Goal: Information Seeking & Learning: Compare options

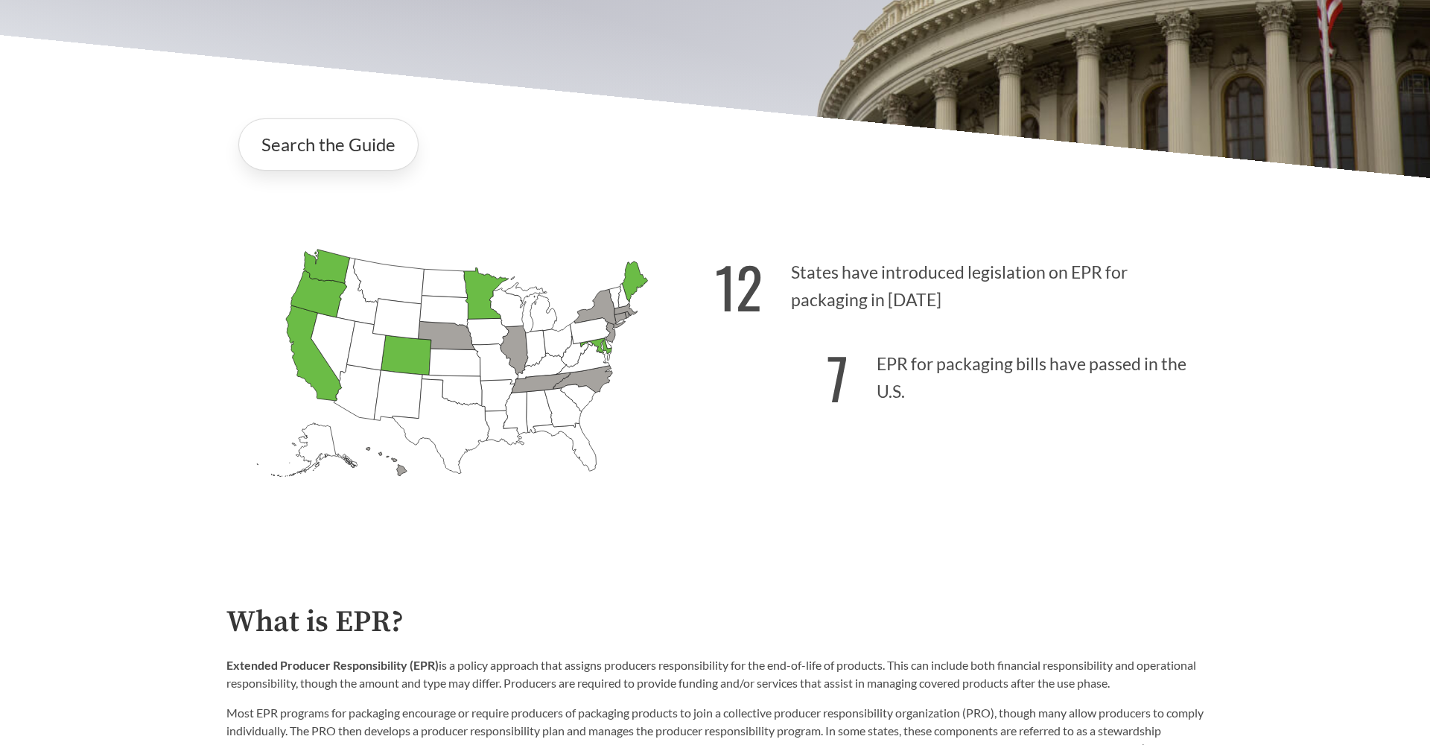
scroll to position [340, 0]
click at [637, 359] on icon "[US_STATE] Introduced: [US_STATE] Introduced: [US_STATE] Introduced: [US_STATE]…" at bounding box center [470, 387] width 488 height 305
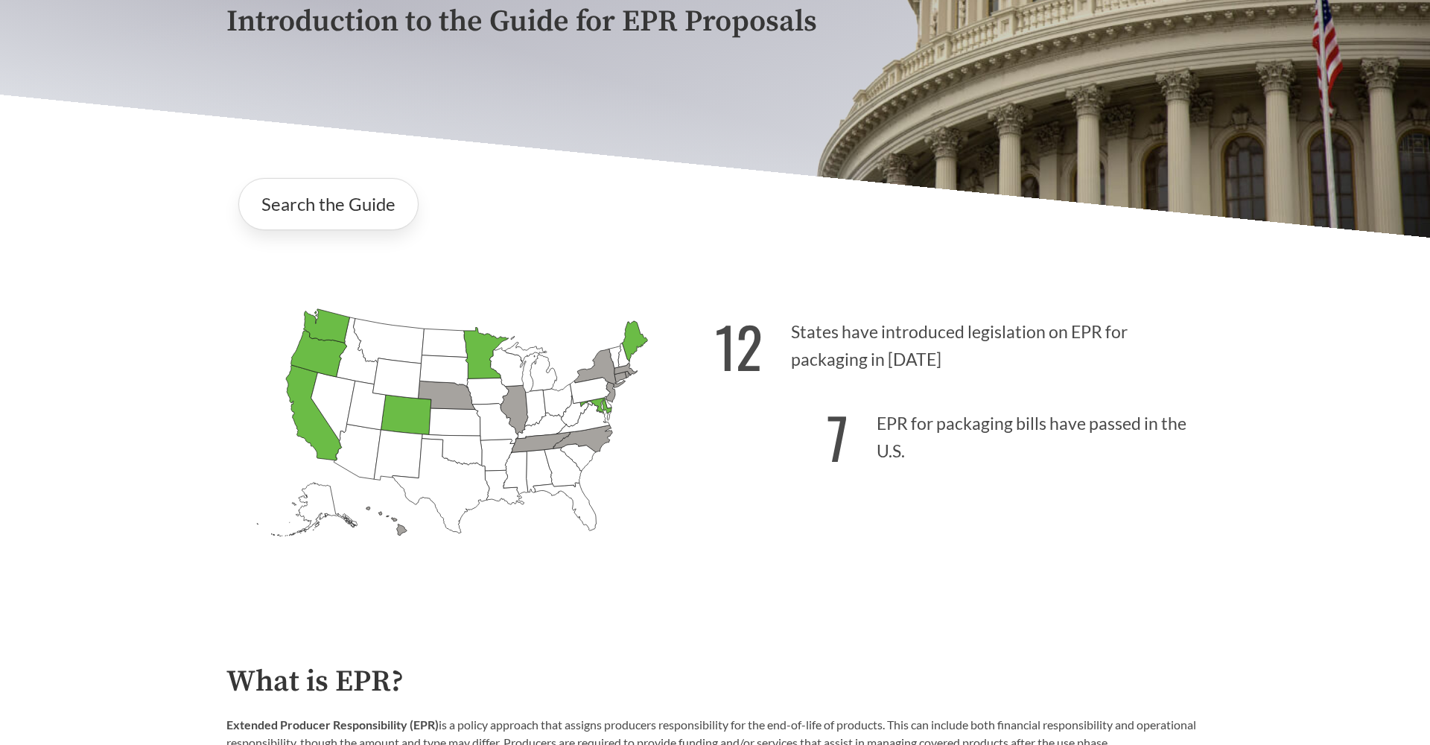
scroll to position [116, 0]
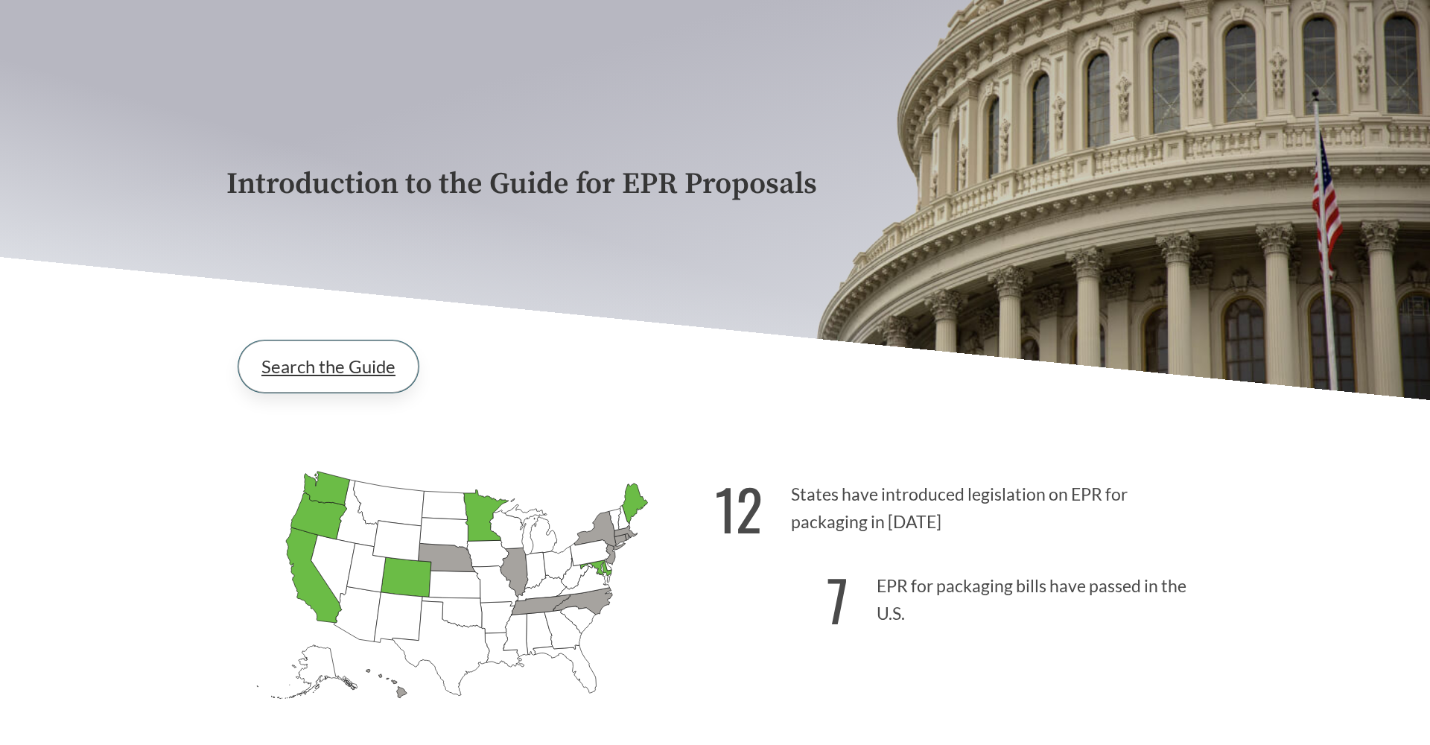
click at [331, 367] on link "Search the Guide" at bounding box center [328, 366] width 180 height 52
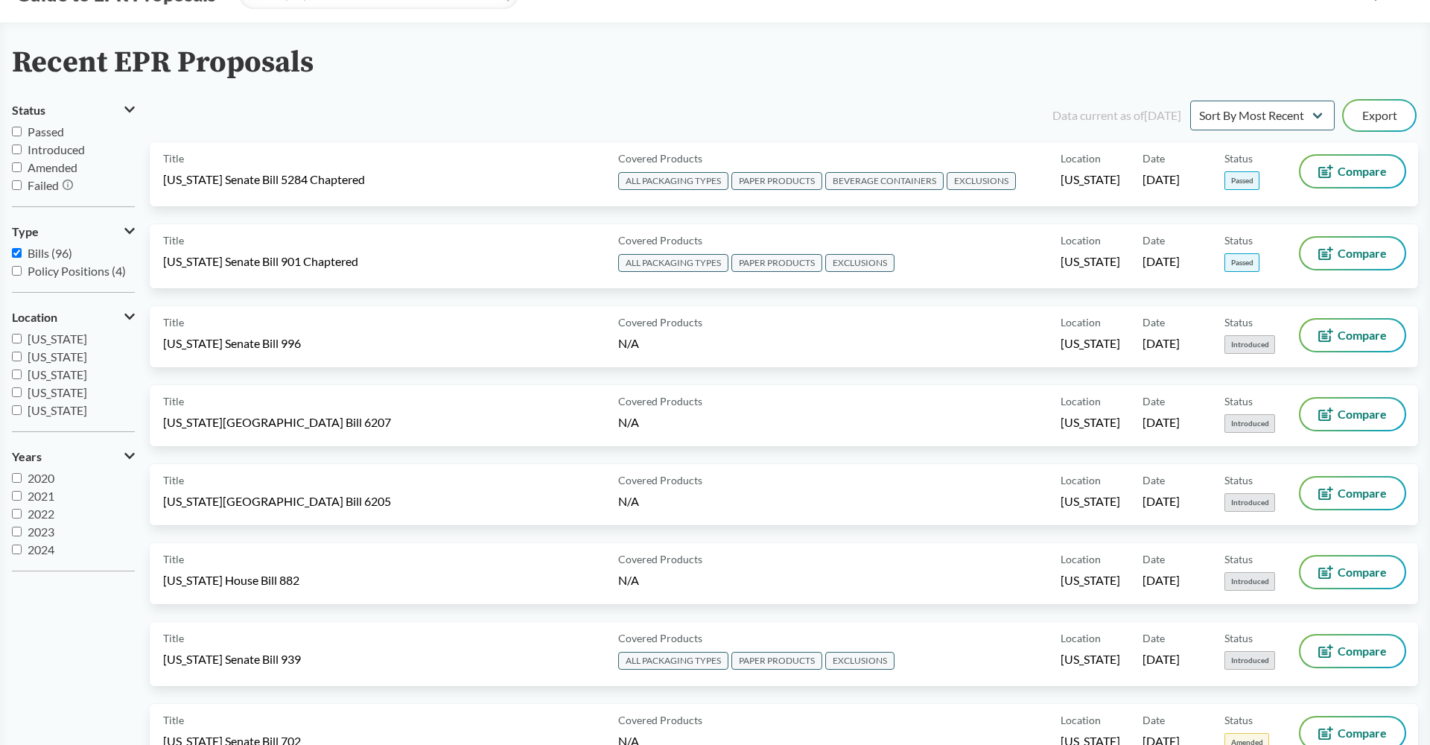
scroll to position [66, 0]
click at [127, 318] on icon at bounding box center [129, 316] width 10 height 12
click at [127, 318] on button "Location" at bounding box center [73, 316] width 123 height 25
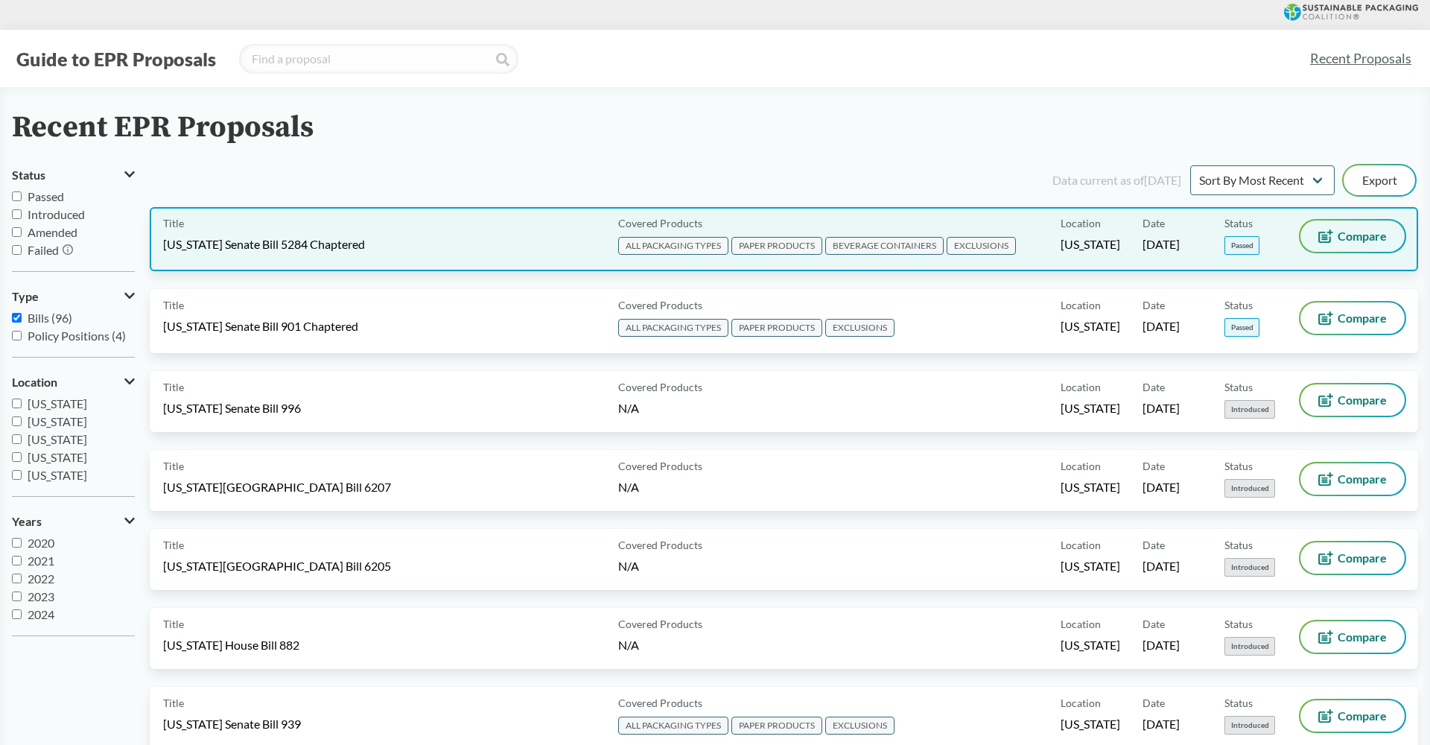
scroll to position [0, 0]
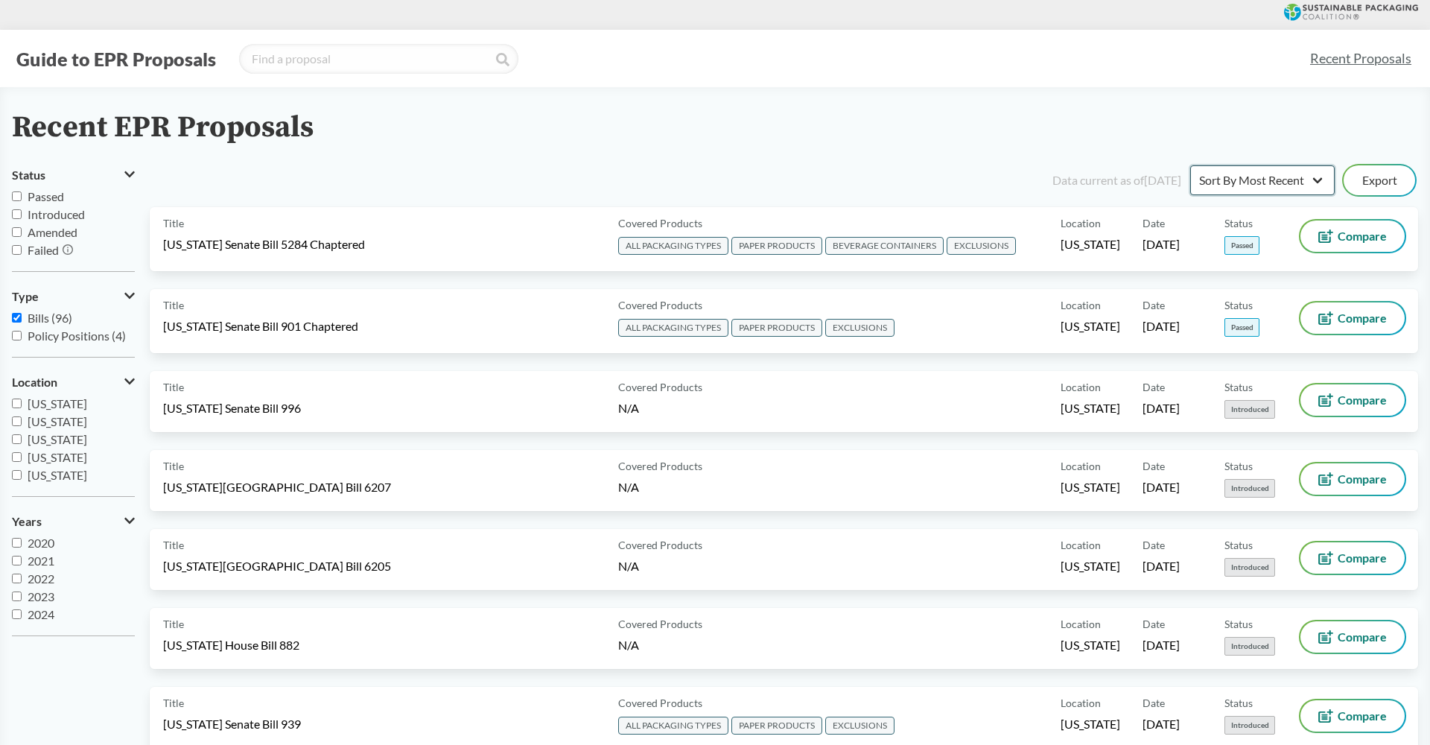
select select "Sort By Status"
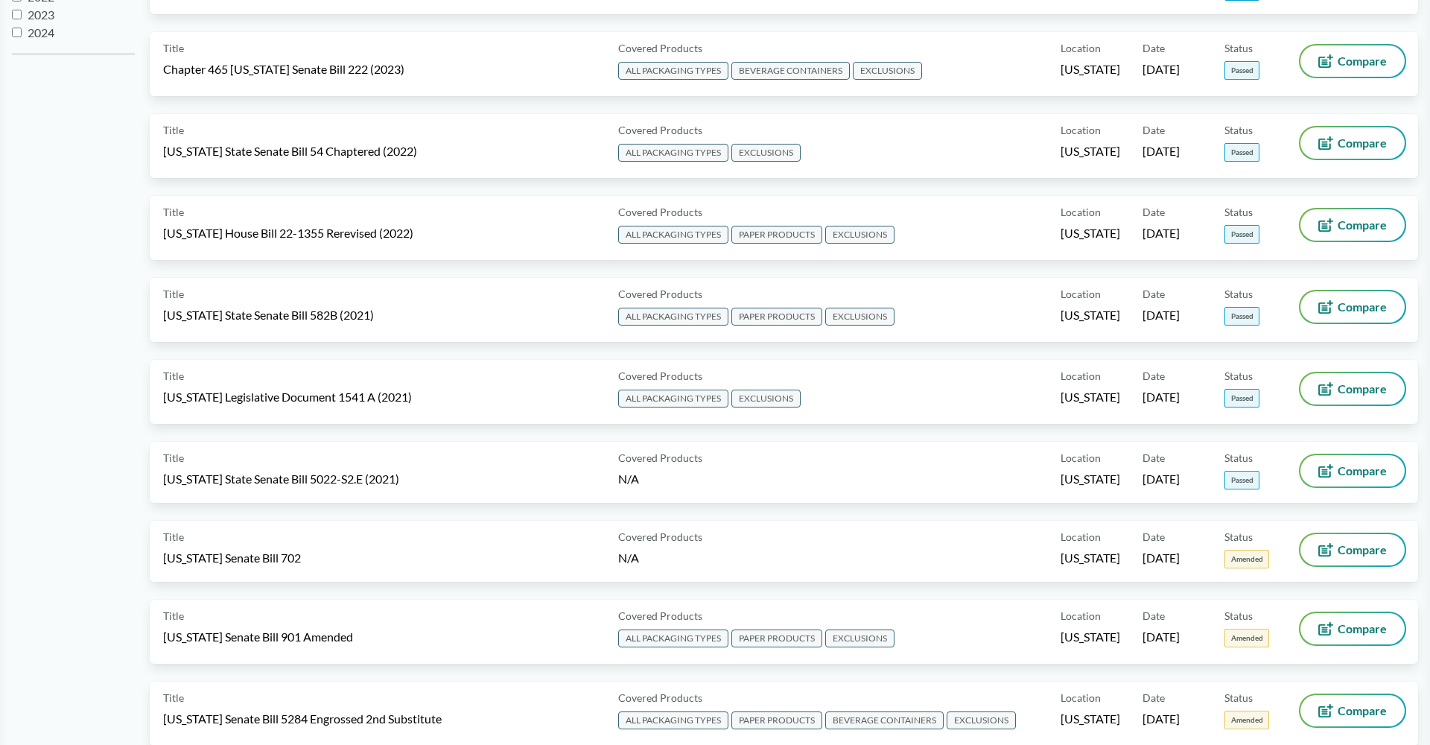
scroll to position [587, 0]
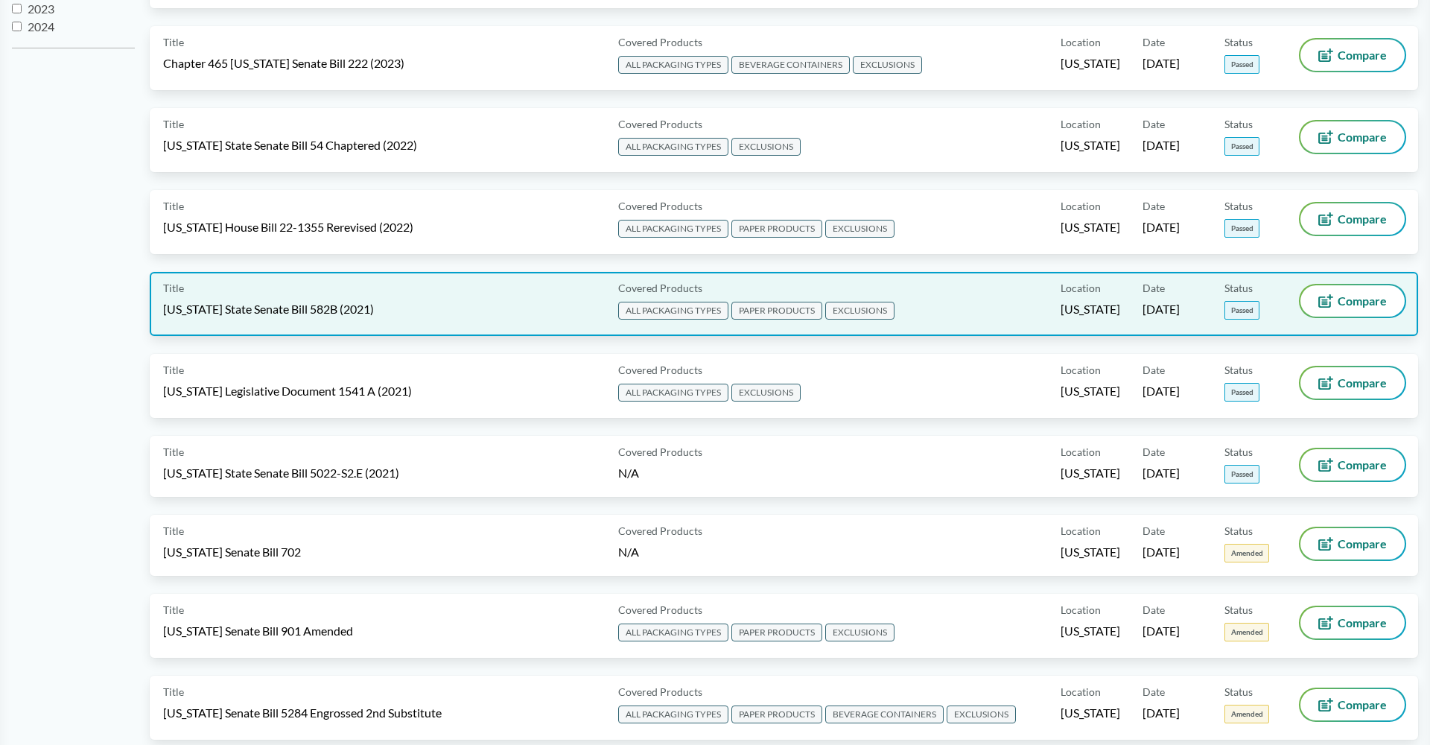
click at [512, 299] on div "Title [US_STATE] State Senate Bill 582B (2021)" at bounding box center [387, 303] width 449 height 37
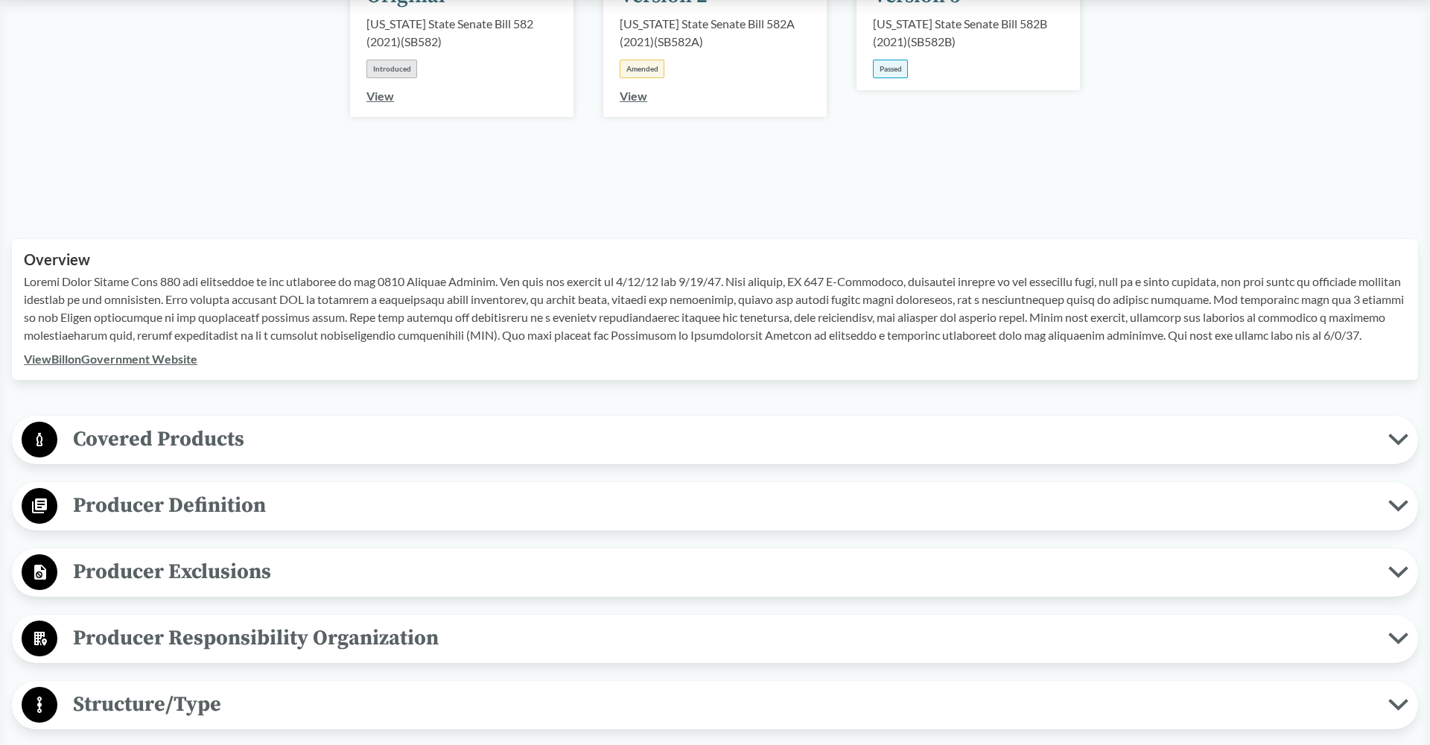
scroll to position [367, 0]
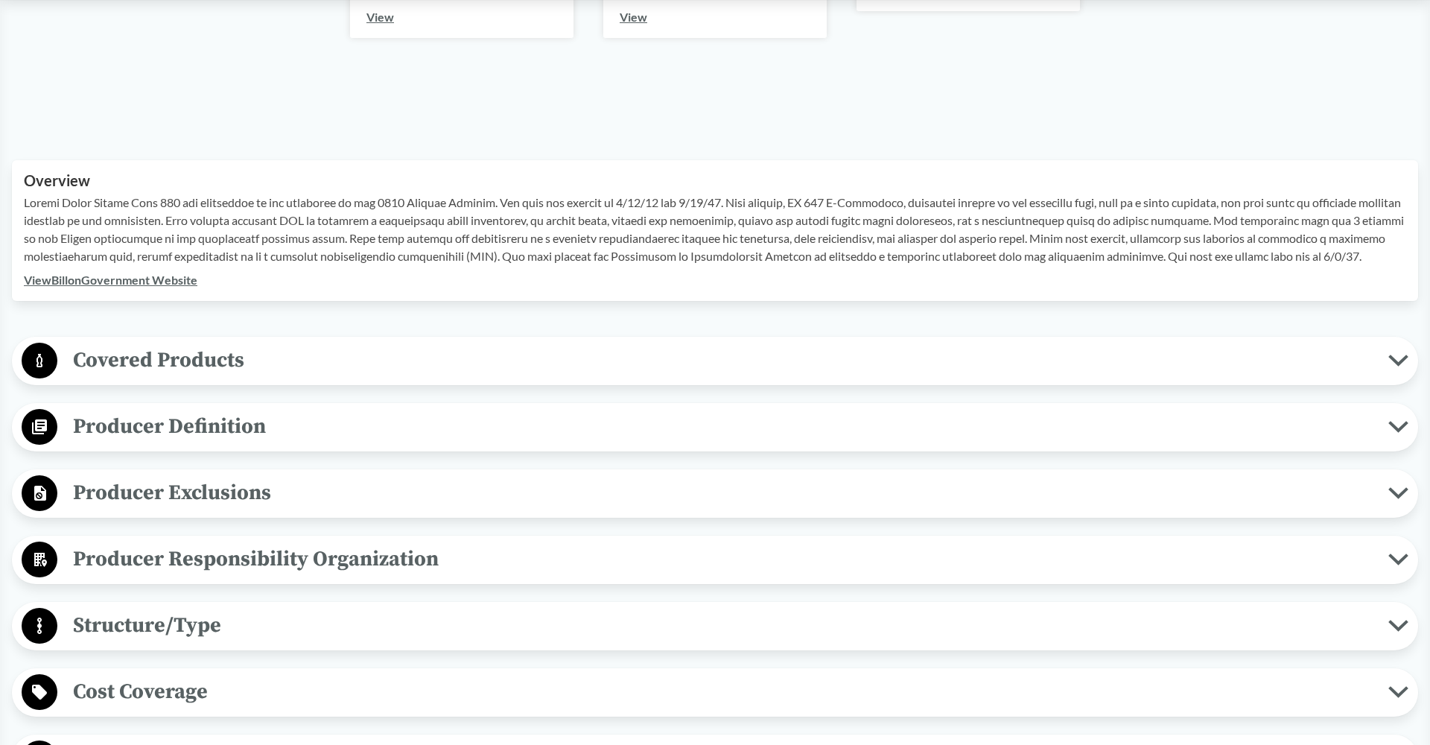
click at [310, 374] on span "Covered Products" at bounding box center [722, 360] width 1331 height 34
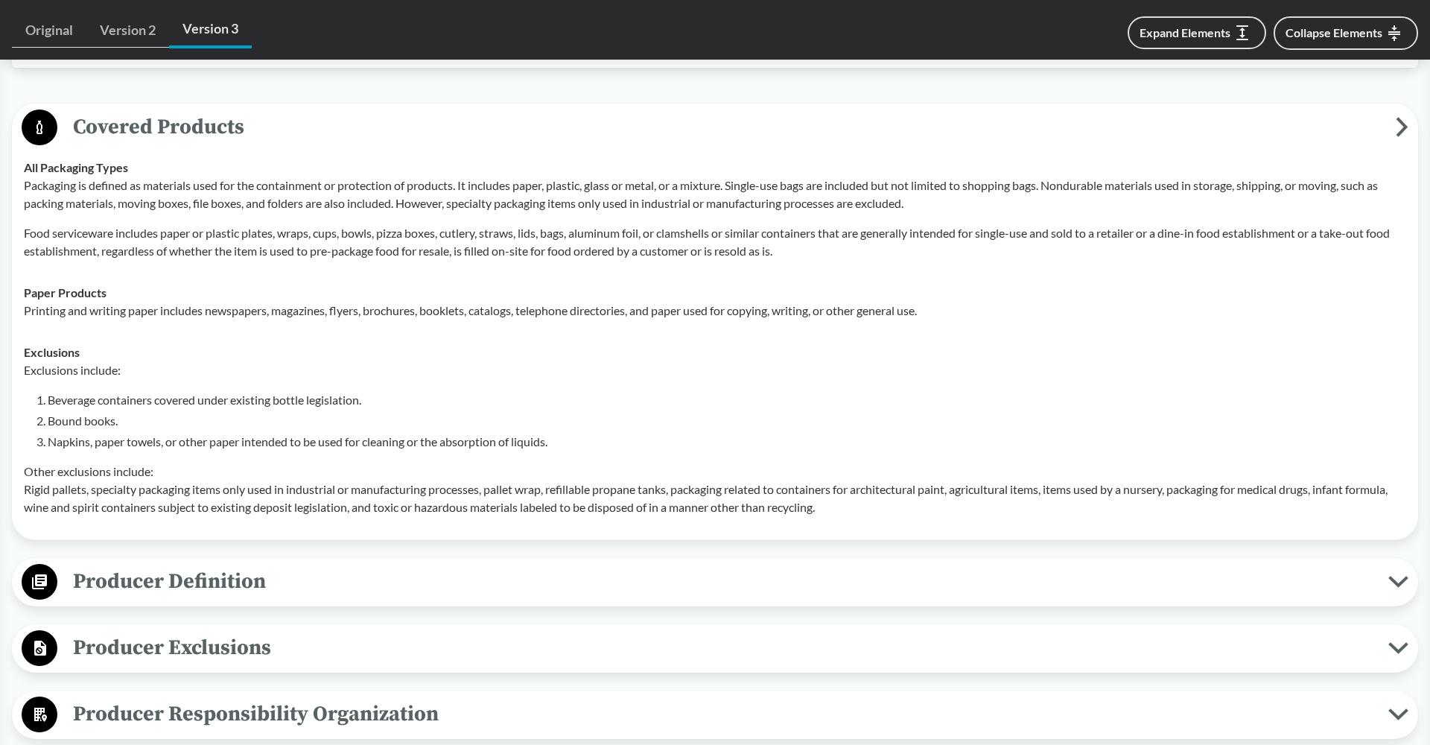
scroll to position [602, 0]
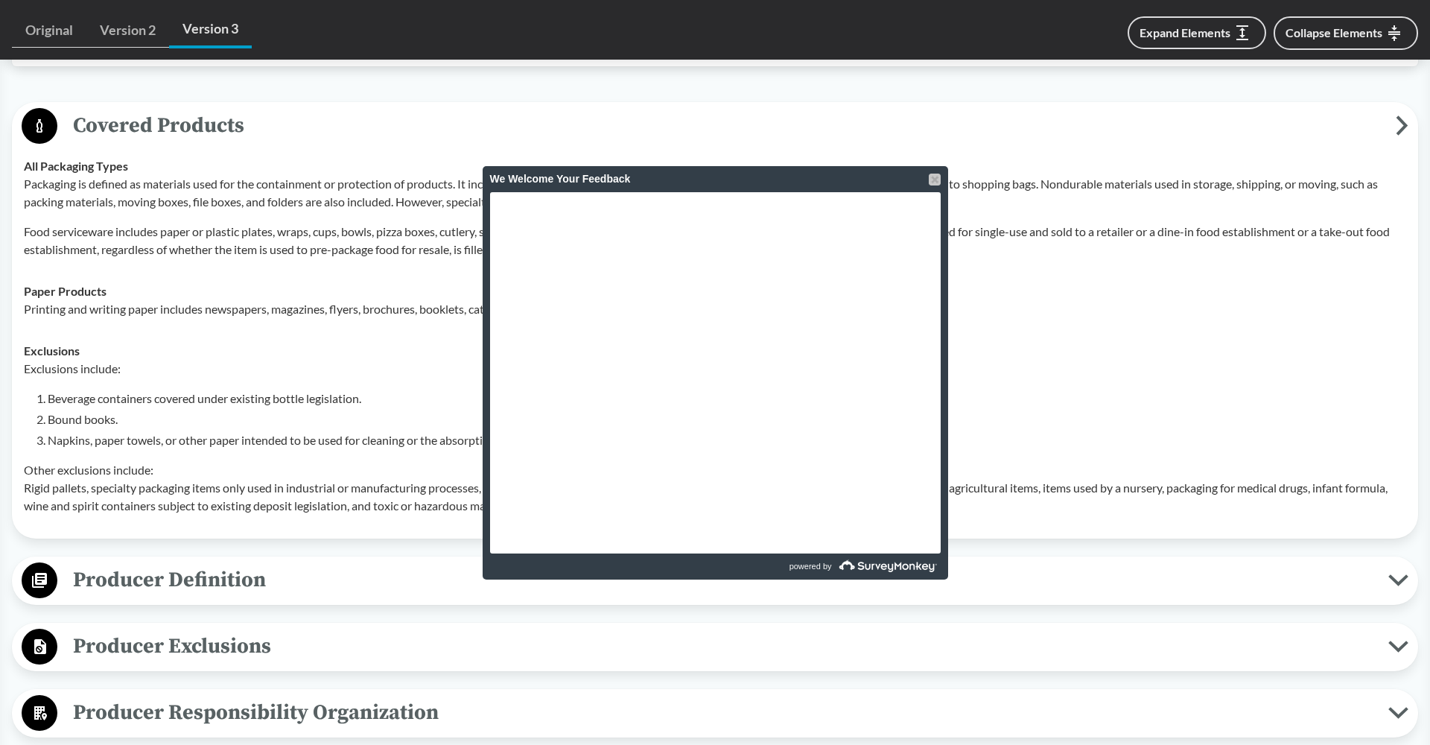
click at [934, 185] on div at bounding box center [935, 179] width 12 height 12
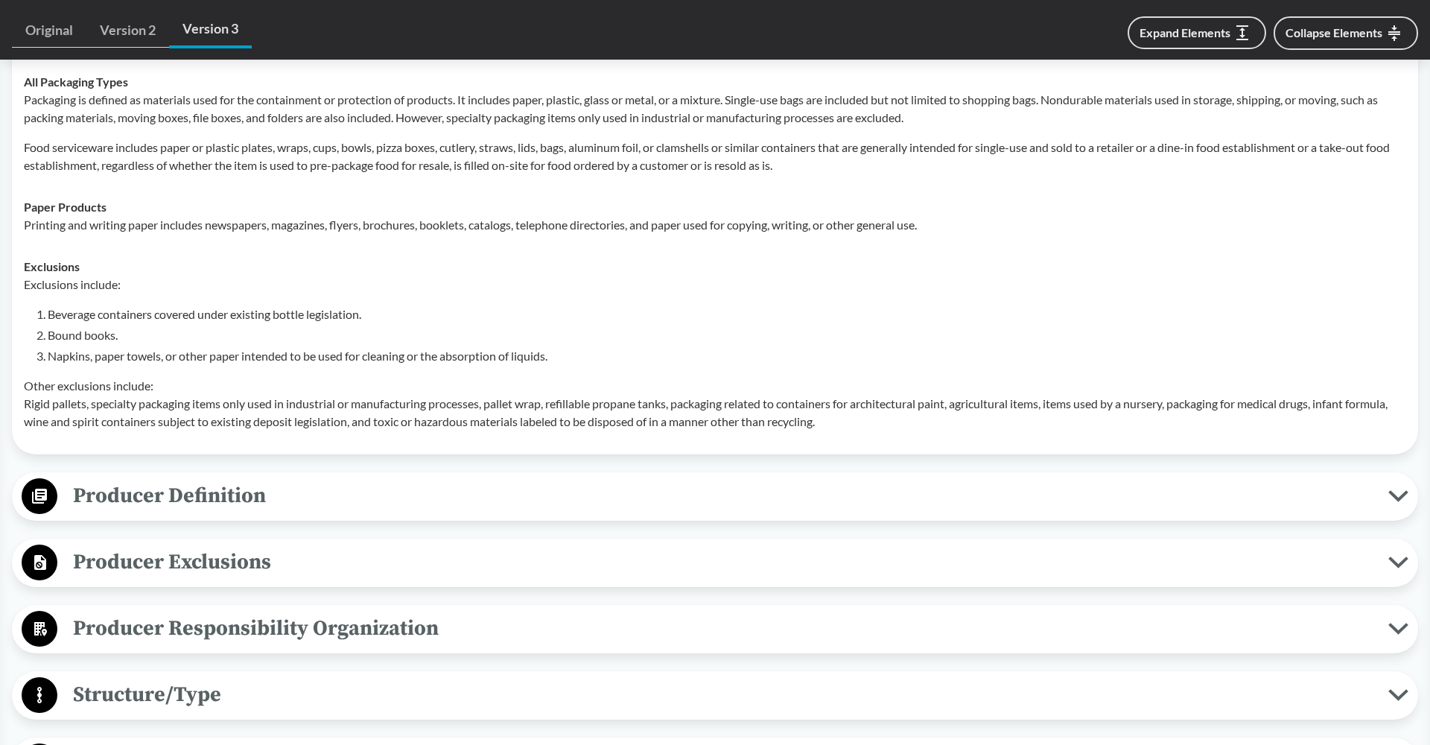
scroll to position [751, 0]
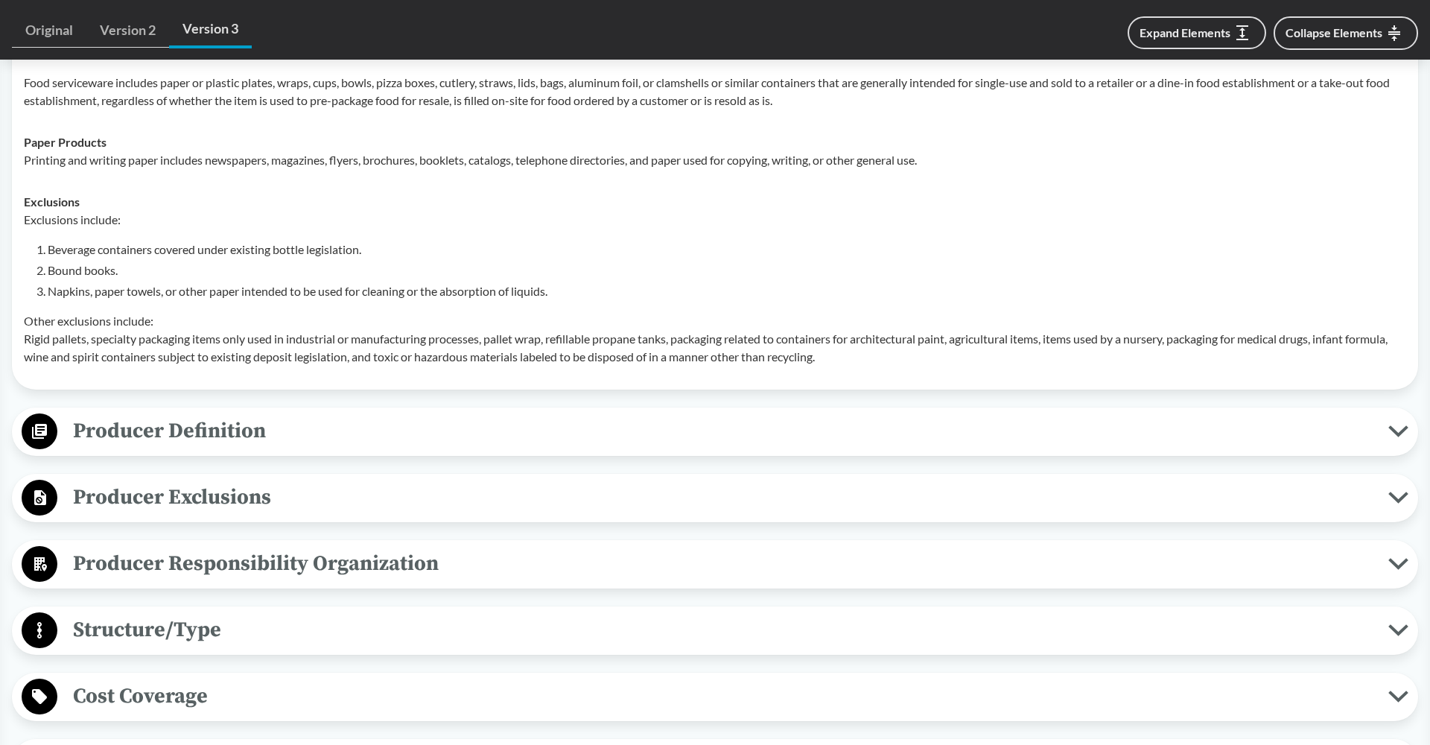
click at [430, 440] on span "Producer Definition" at bounding box center [722, 431] width 1331 height 34
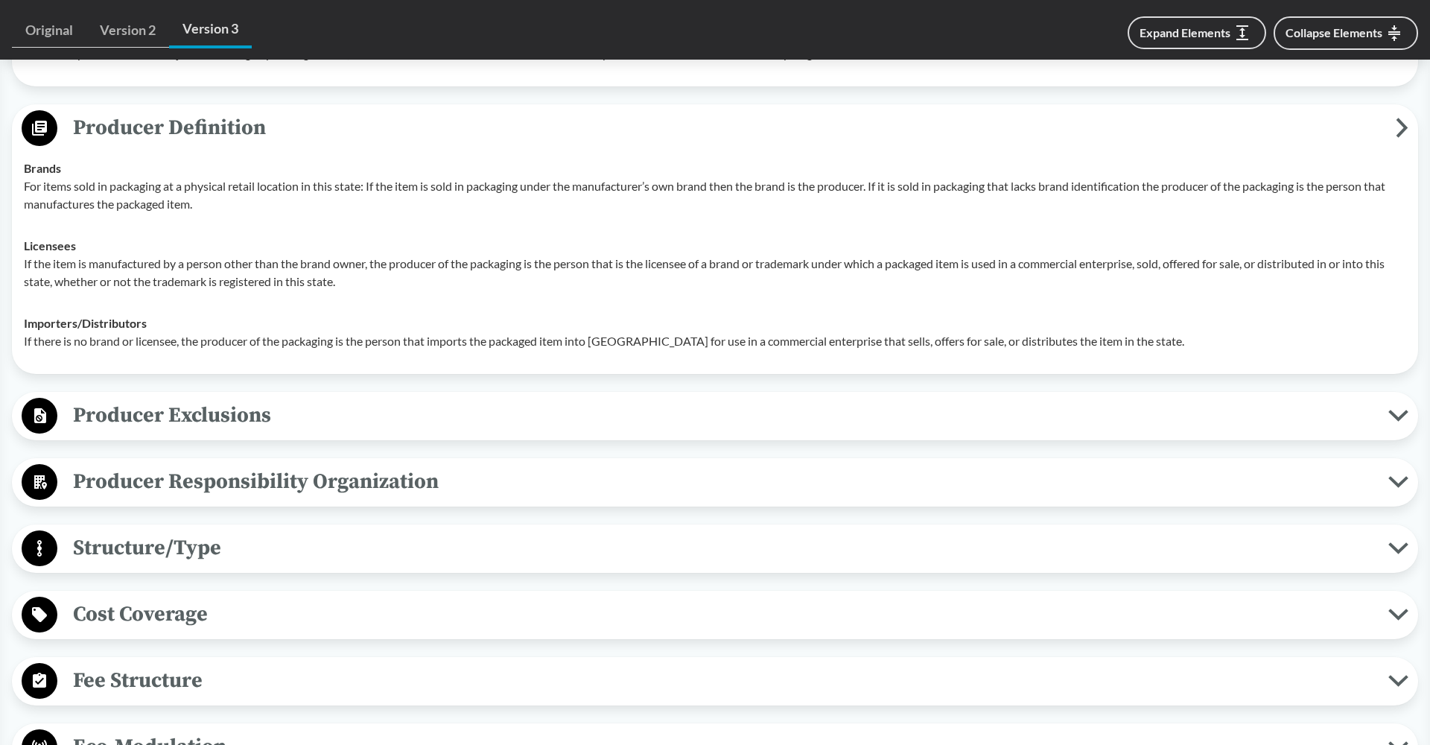
scroll to position [1058, 0]
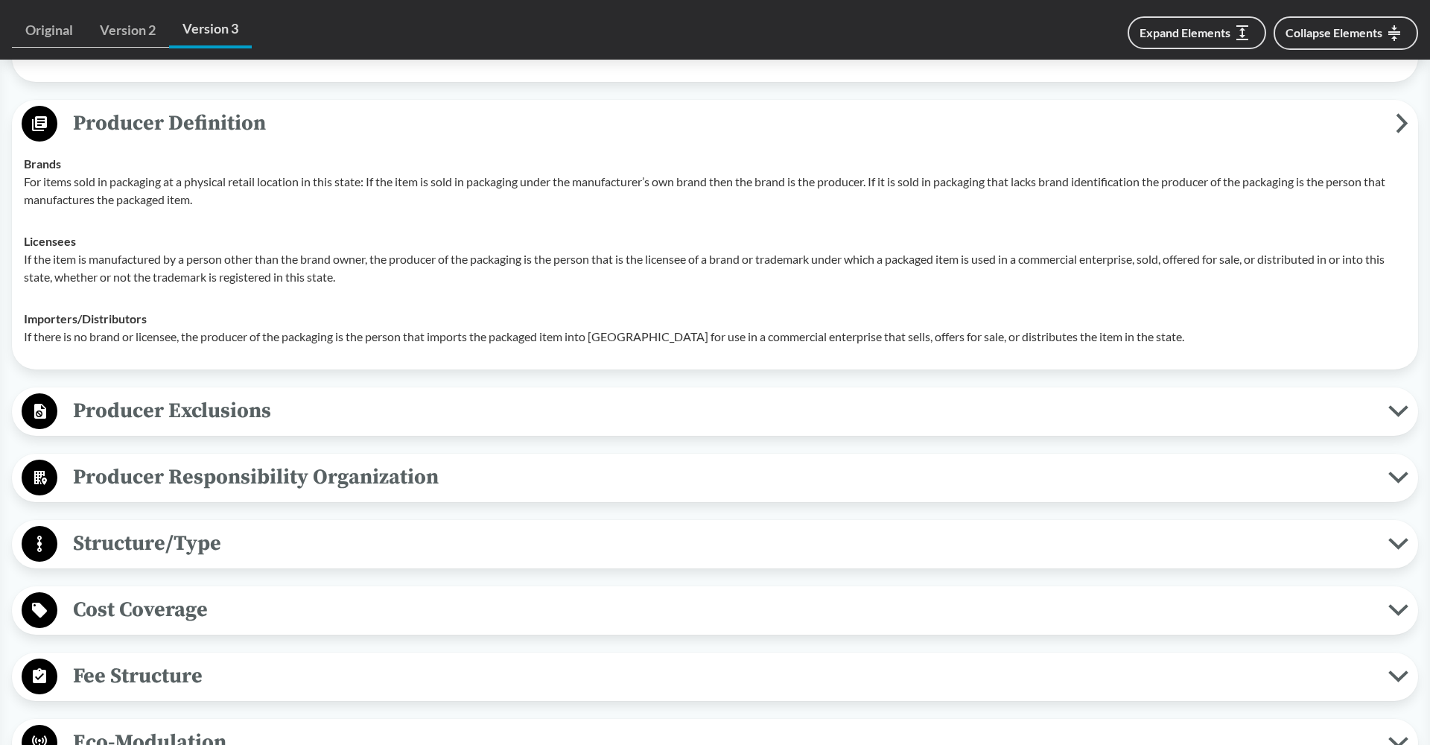
click at [523, 410] on span "Producer Exclusions" at bounding box center [722, 411] width 1331 height 34
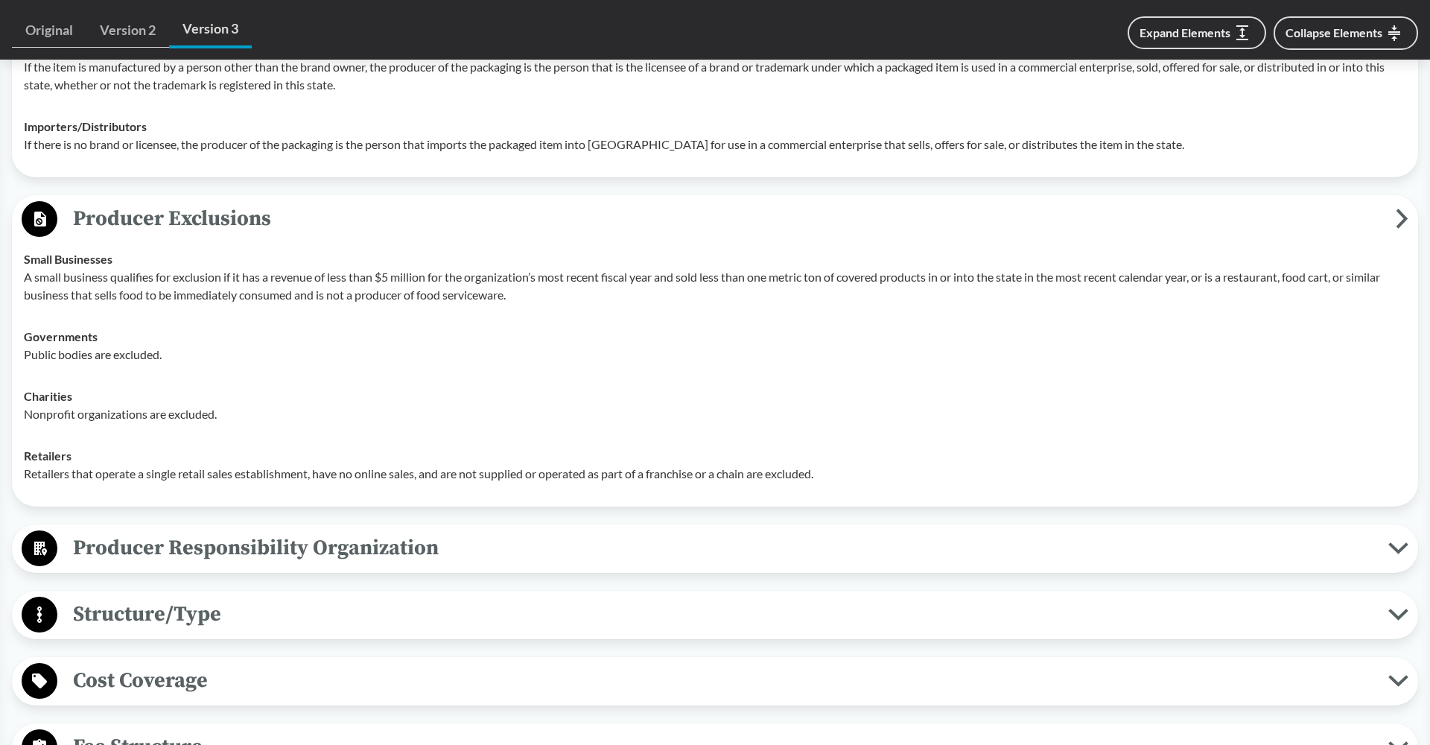
scroll to position [1252, 0]
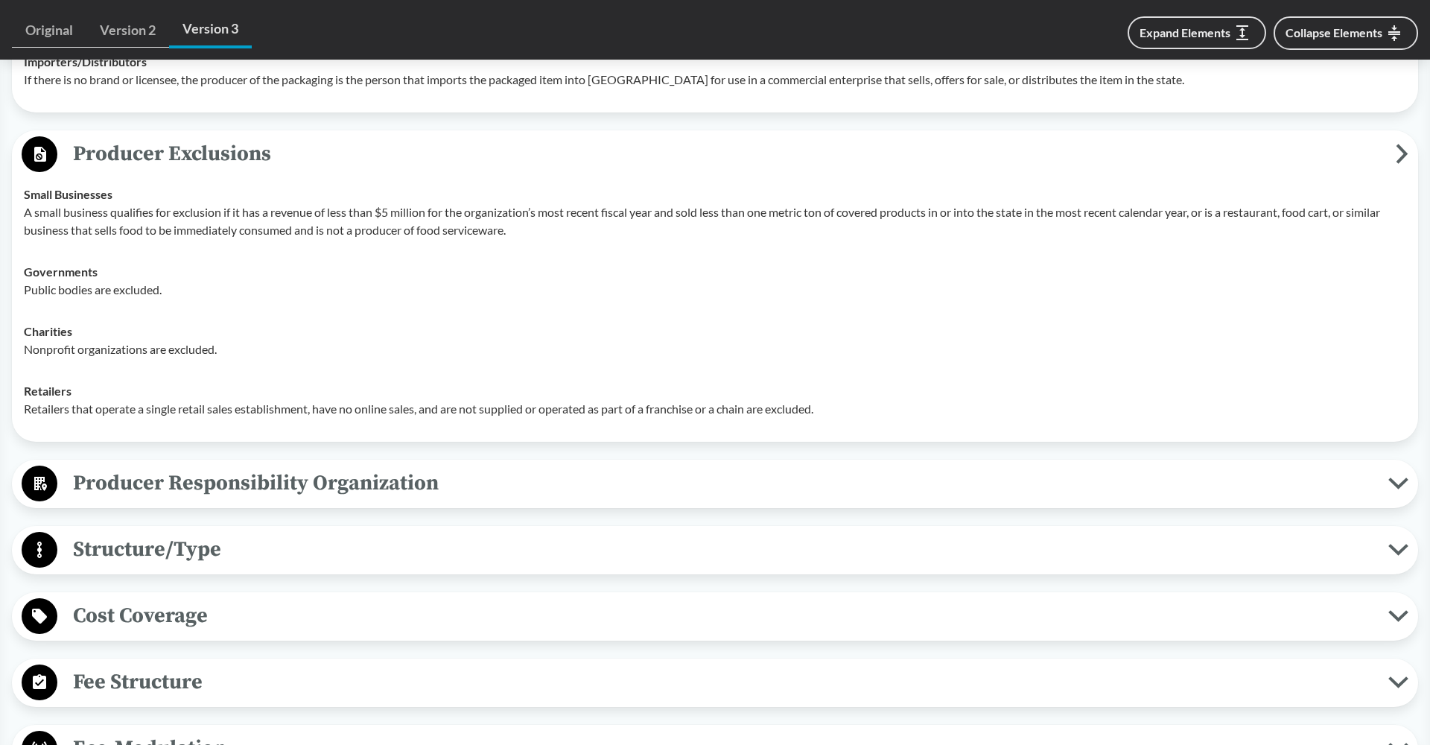
click at [339, 493] on span "Producer Responsibility Organization" at bounding box center [722, 483] width 1331 height 34
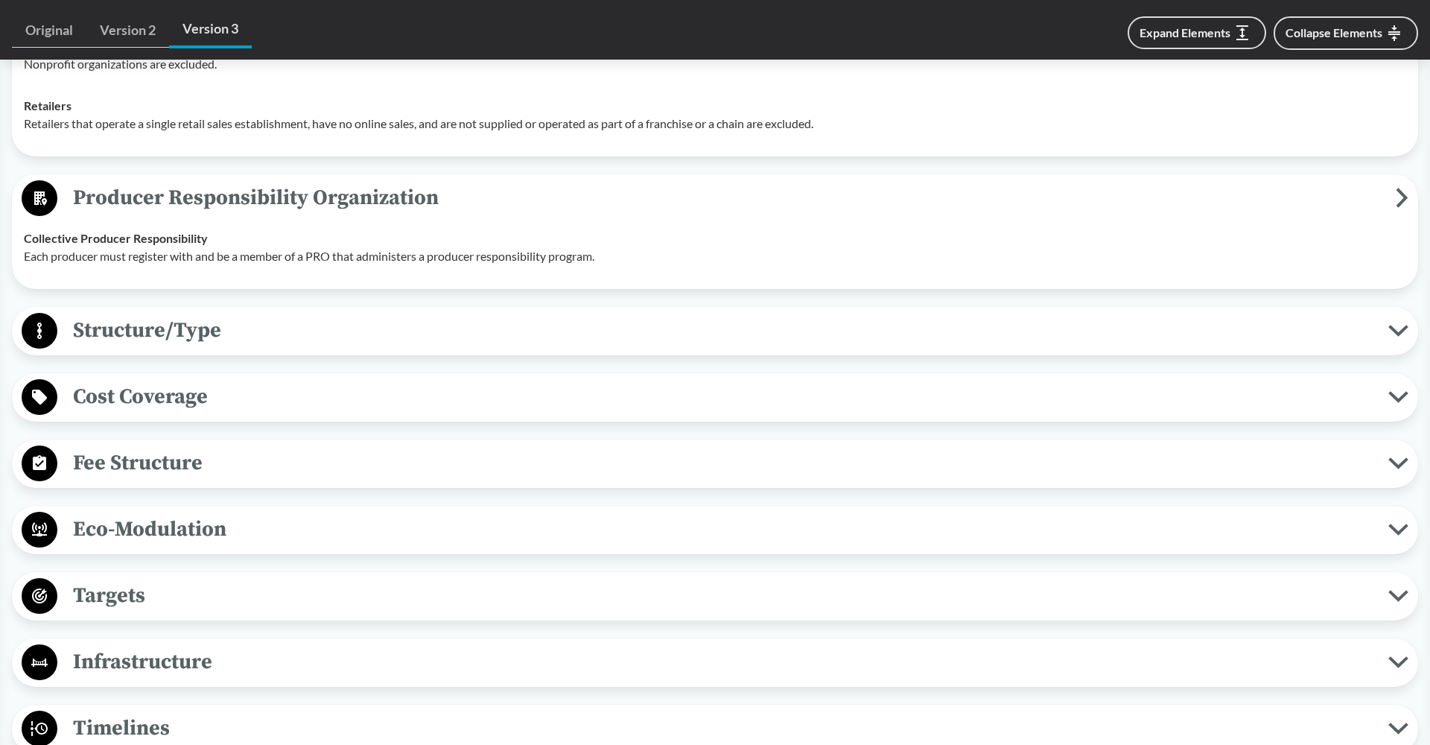
scroll to position [1601, 0]
click at [360, 335] on span "Structure/Type" at bounding box center [722, 330] width 1331 height 34
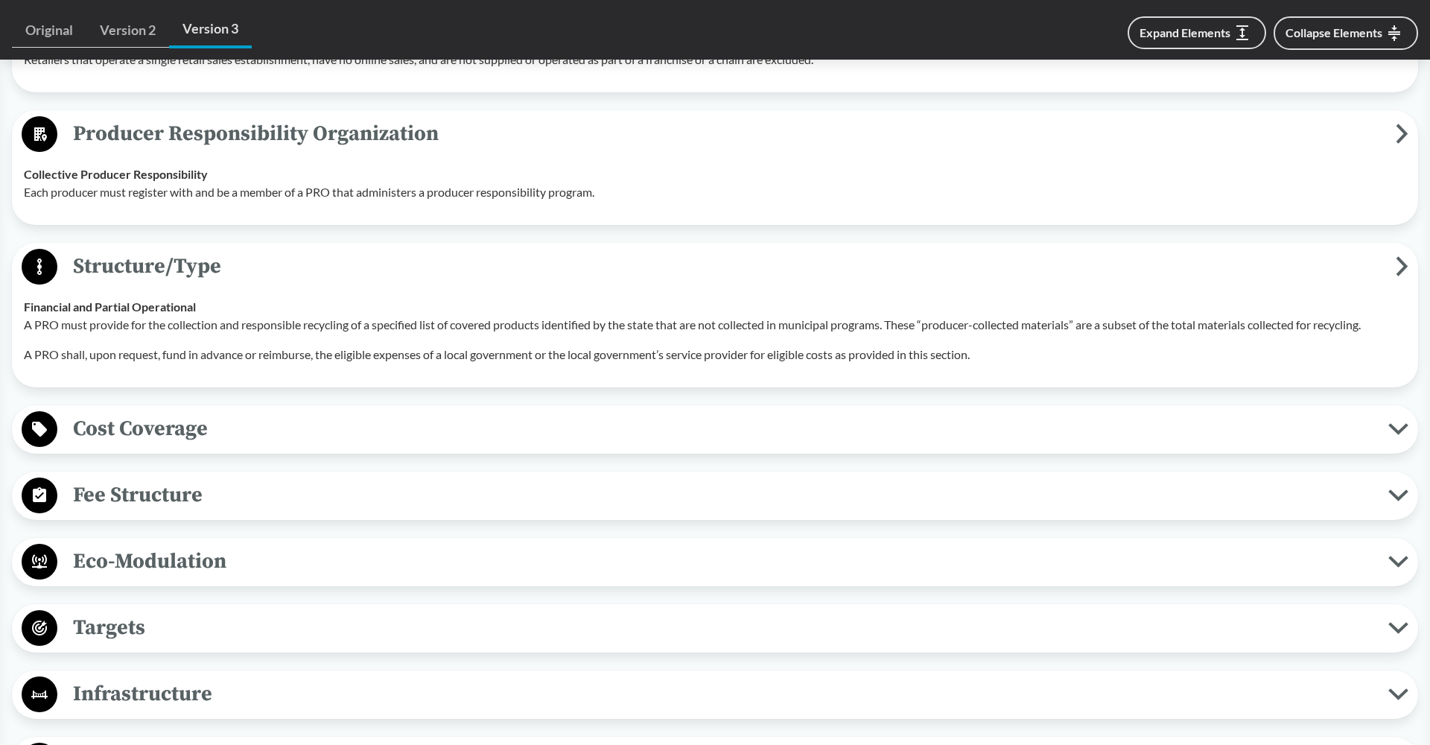
scroll to position [1678, 0]
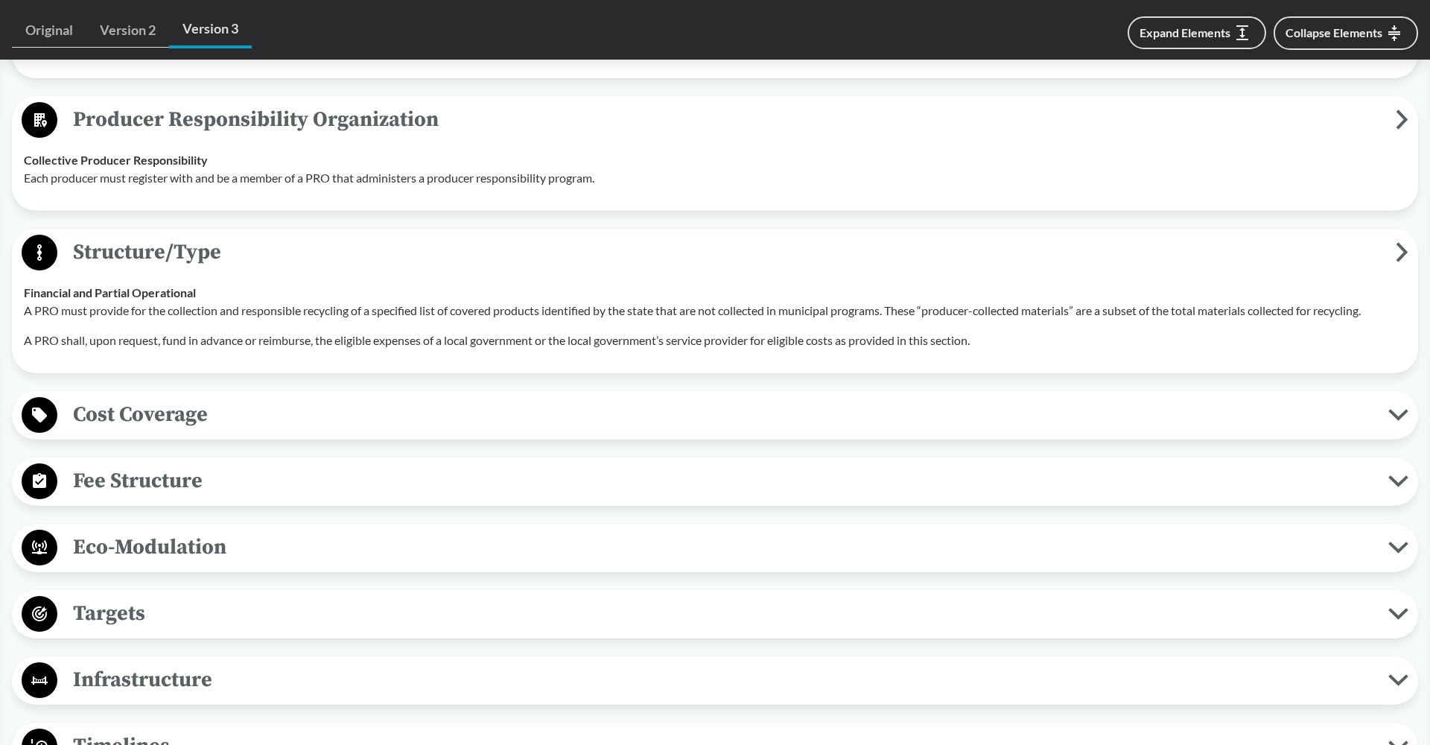
click at [253, 422] on span "Cost Coverage" at bounding box center [722, 415] width 1331 height 34
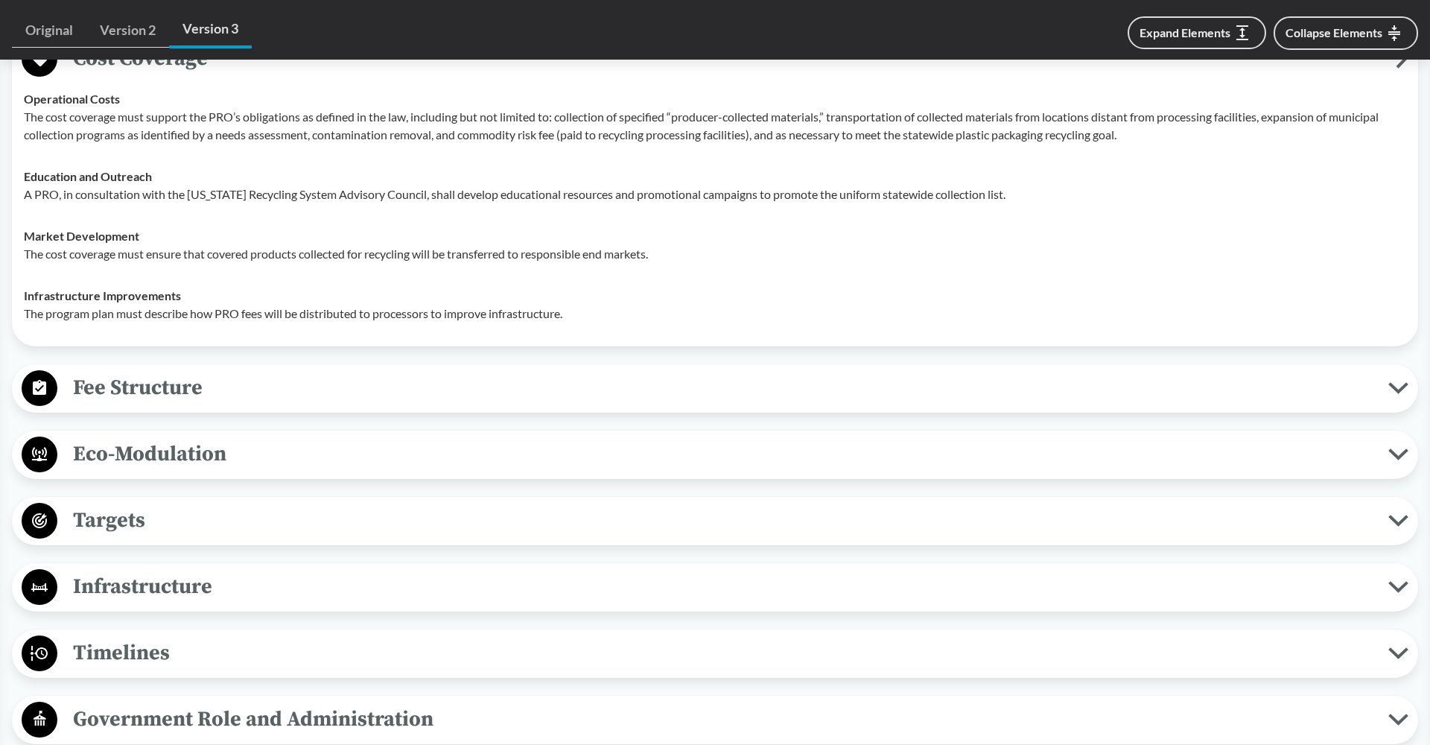
click at [234, 404] on span "Fee Structure" at bounding box center [722, 388] width 1331 height 34
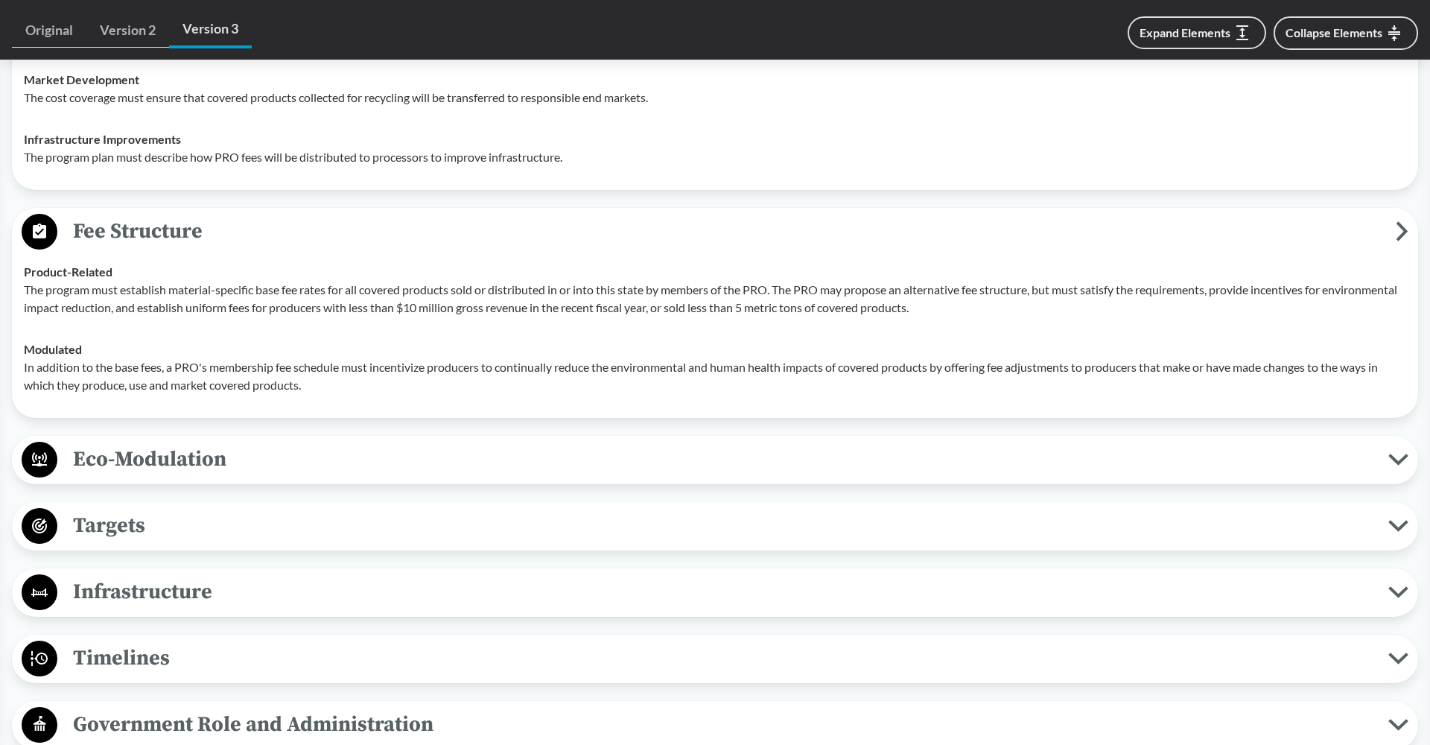
scroll to position [2191, 0]
click at [191, 476] on span "Eco-Modulation" at bounding box center [722, 459] width 1331 height 34
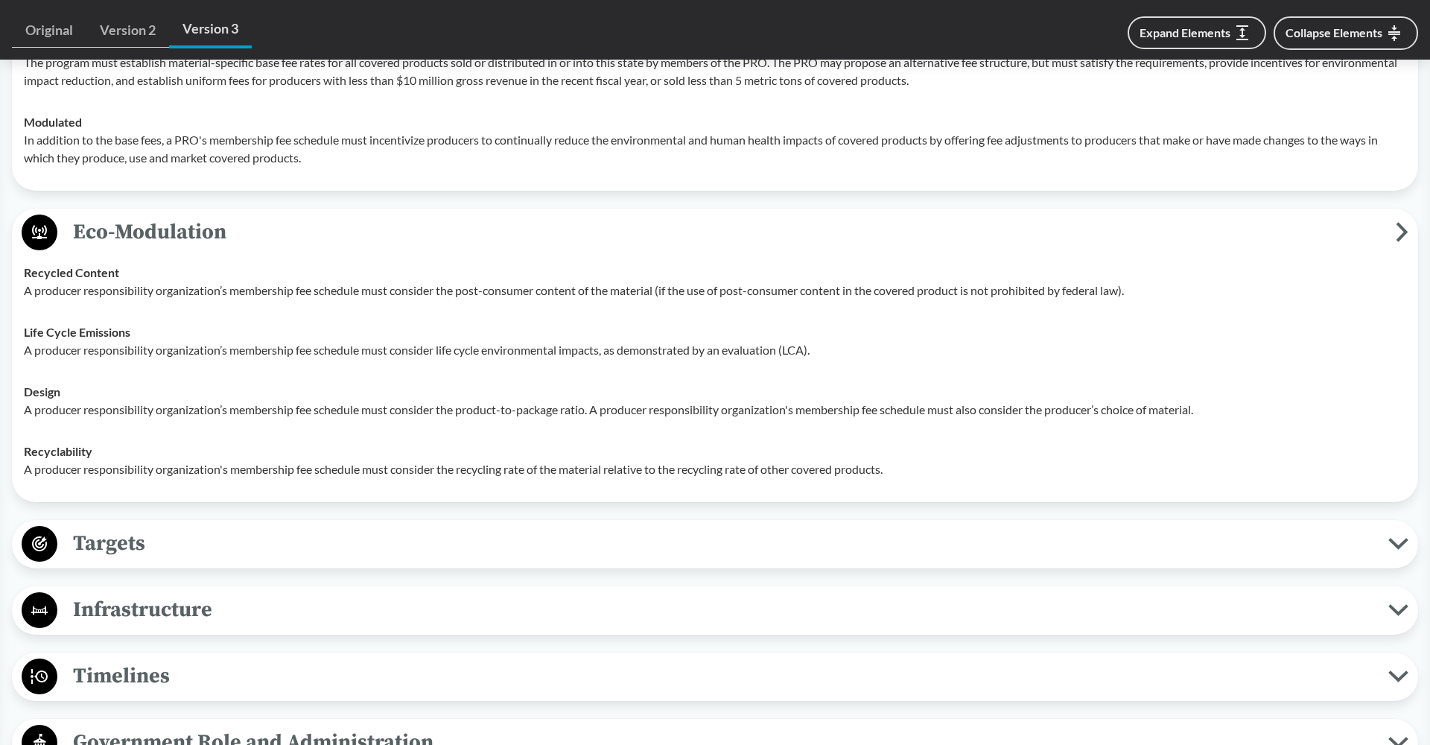
scroll to position [2496, 0]
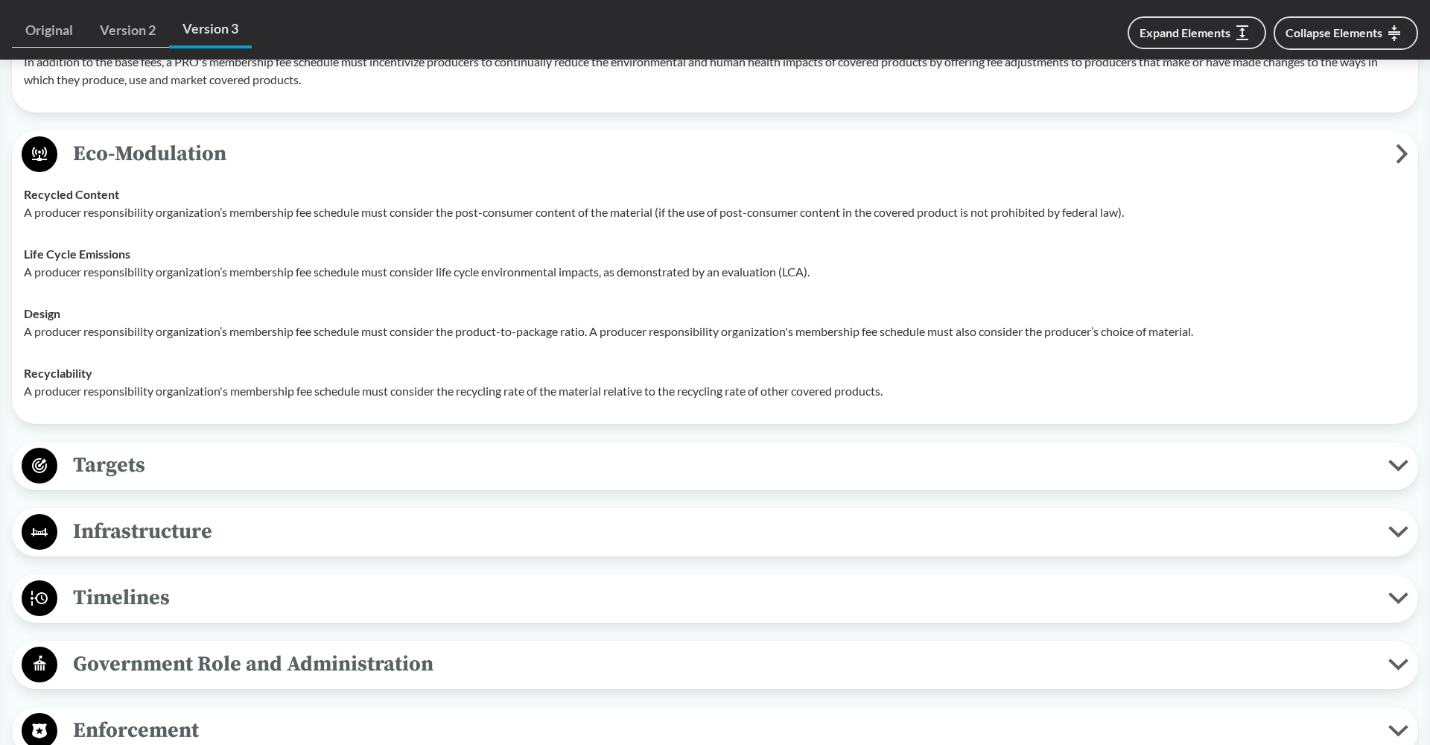
click at [176, 476] on span "Targets" at bounding box center [722, 465] width 1331 height 34
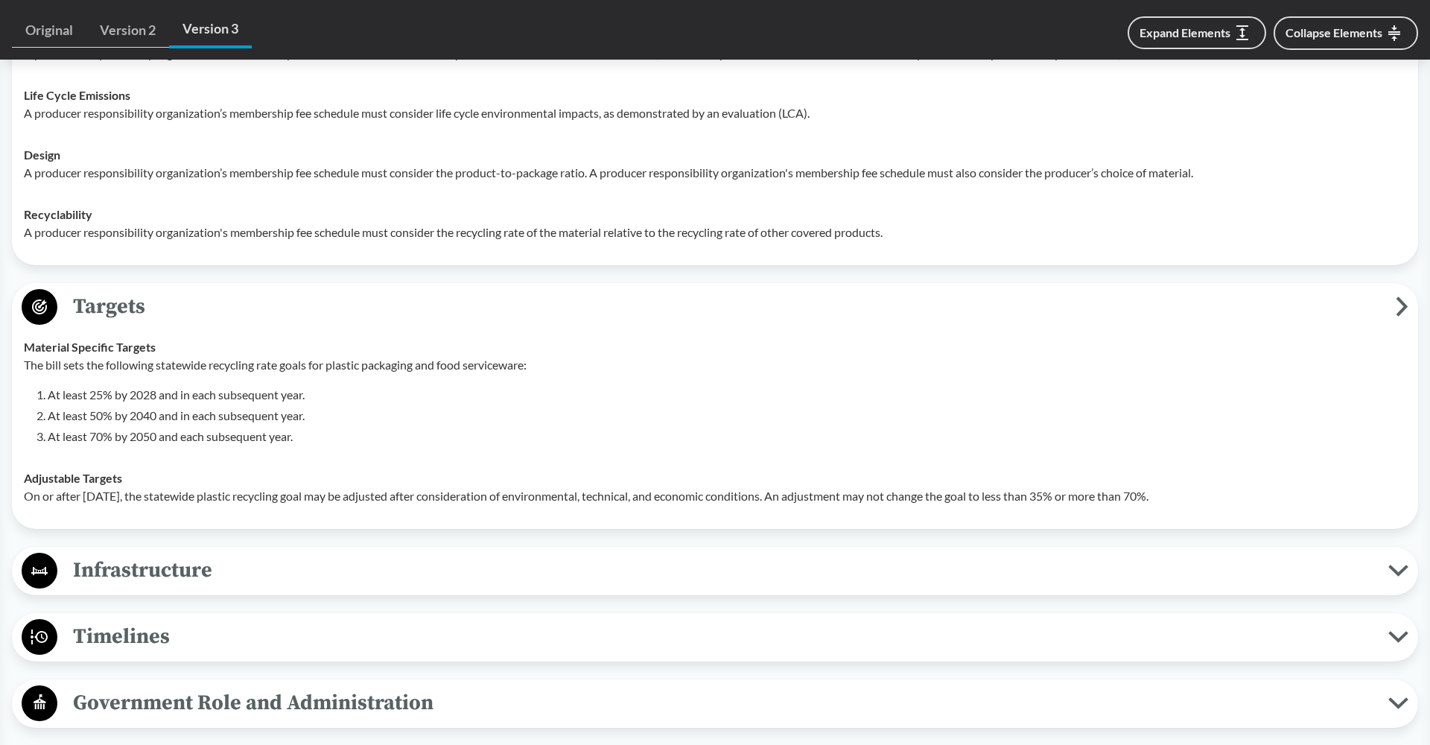
scroll to position [2697, 0]
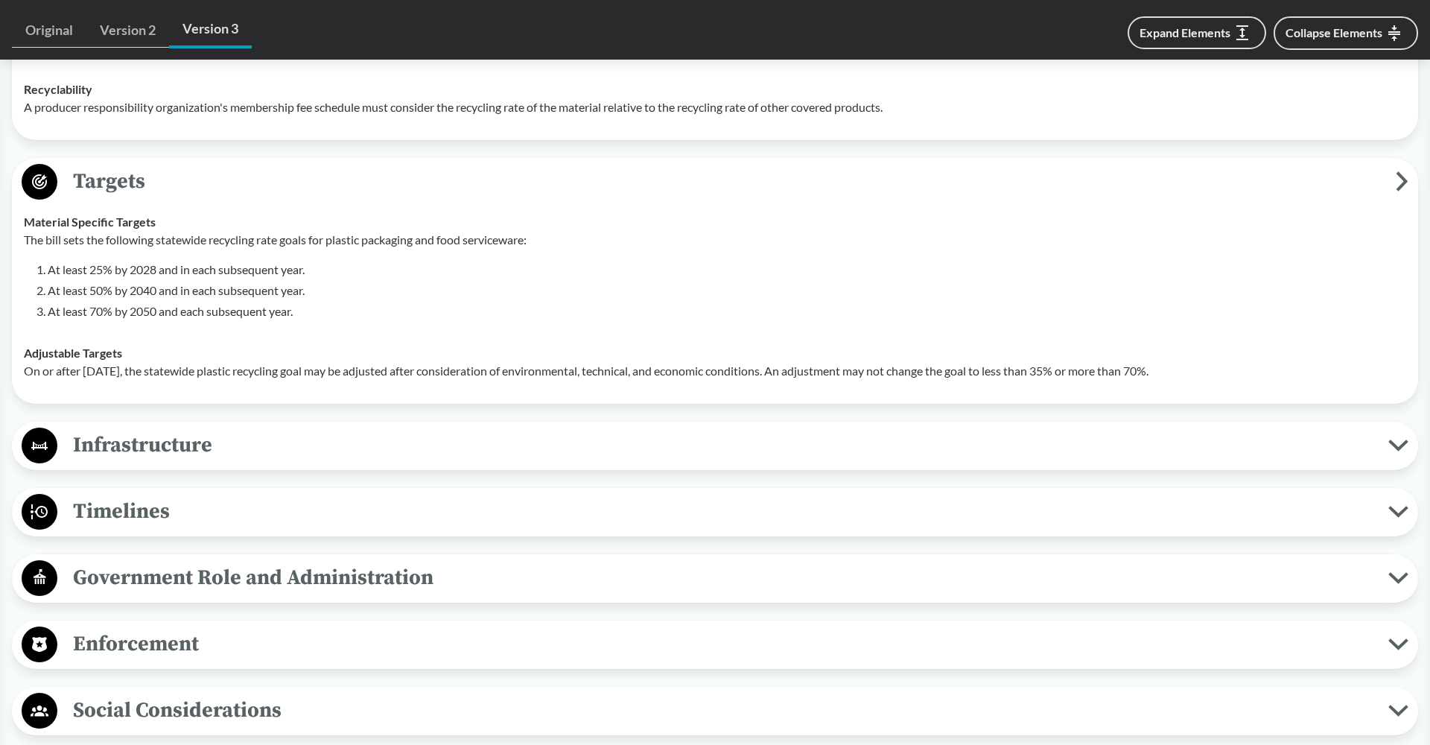
click at [415, 456] on span "Infrastructure" at bounding box center [722, 445] width 1331 height 34
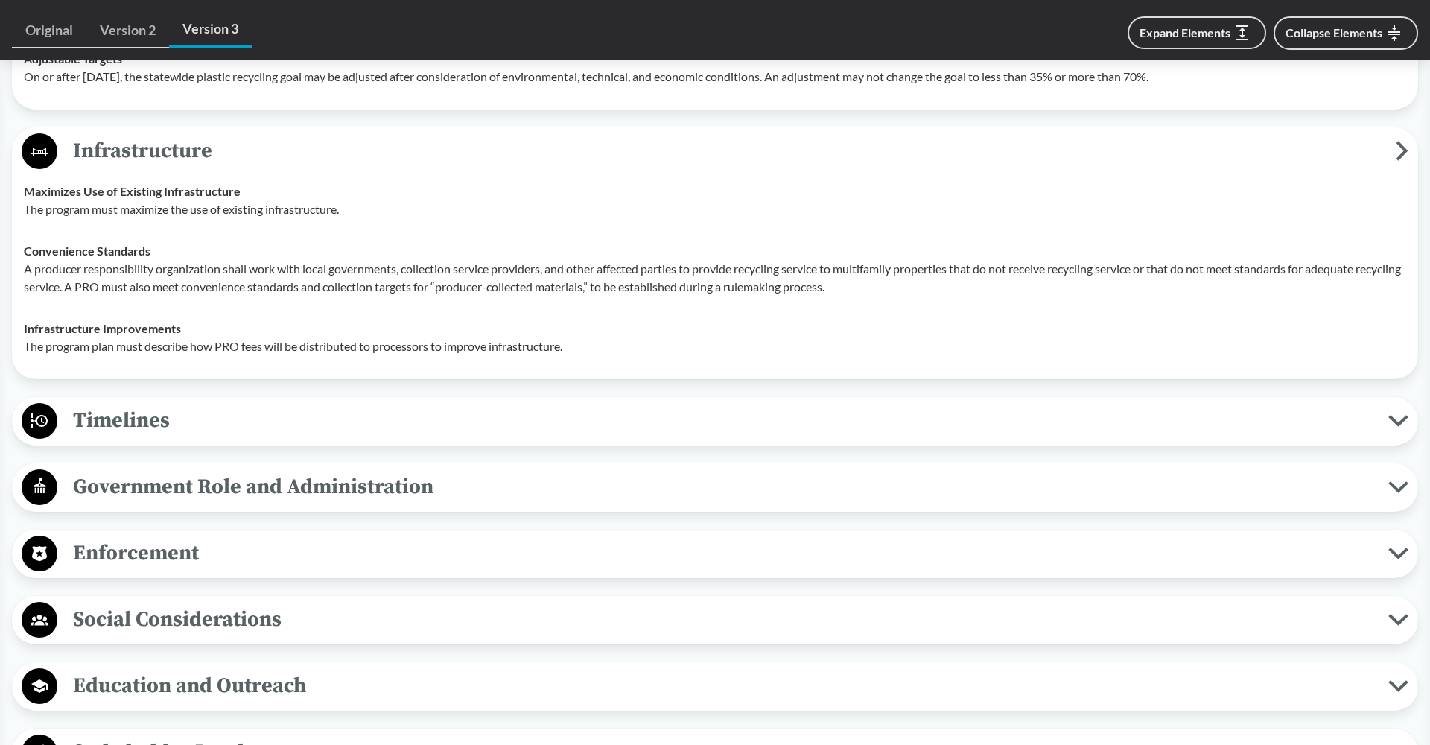
click at [307, 437] on span "Timelines" at bounding box center [722, 421] width 1331 height 34
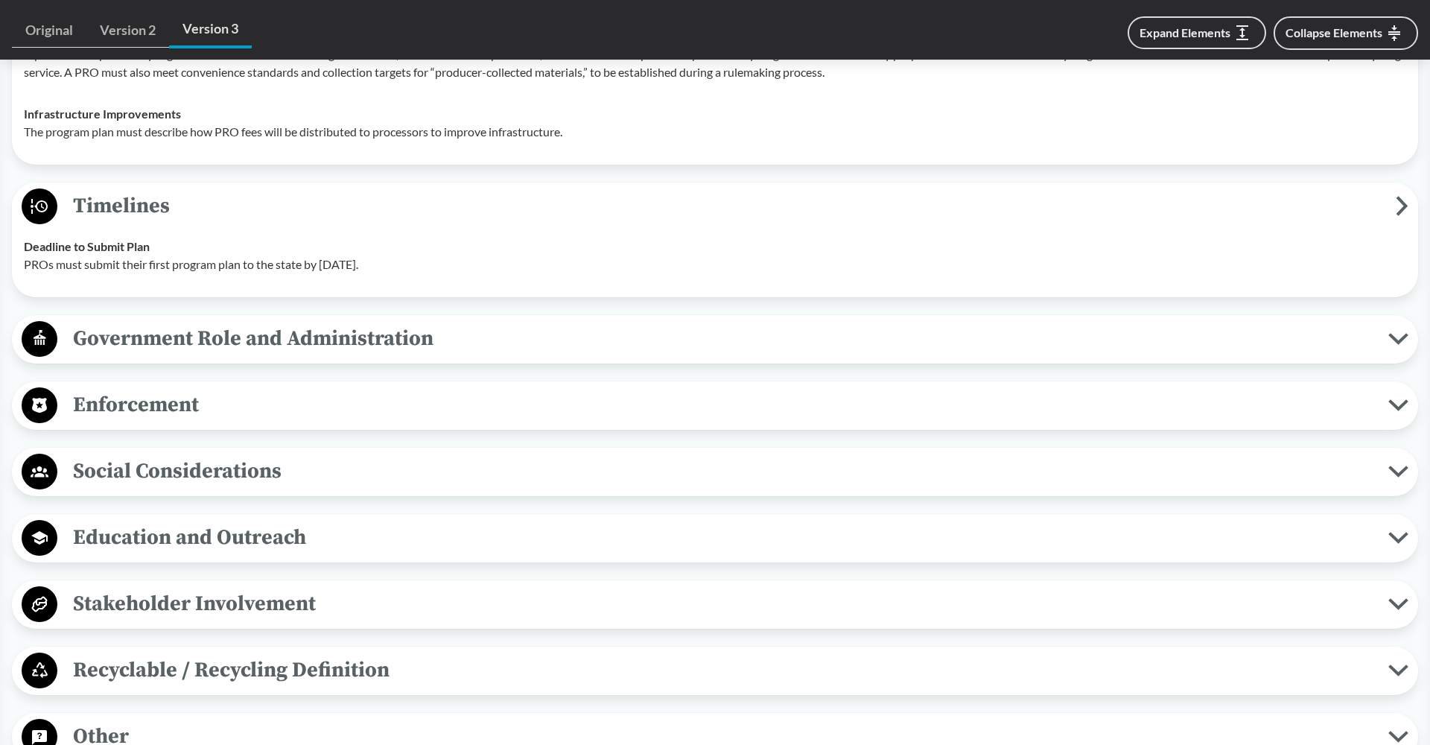
scroll to position [3302, 0]
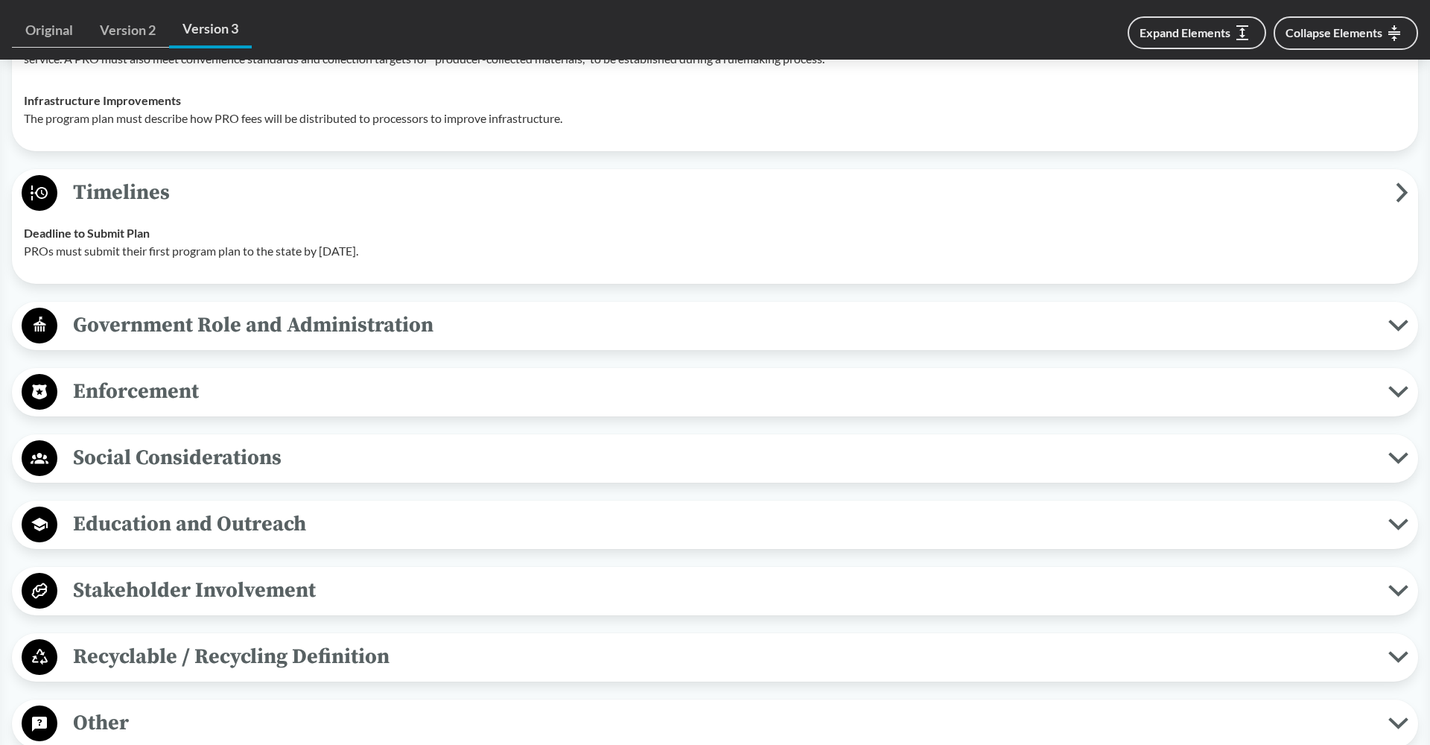
click at [277, 408] on span "Enforcement" at bounding box center [722, 392] width 1331 height 34
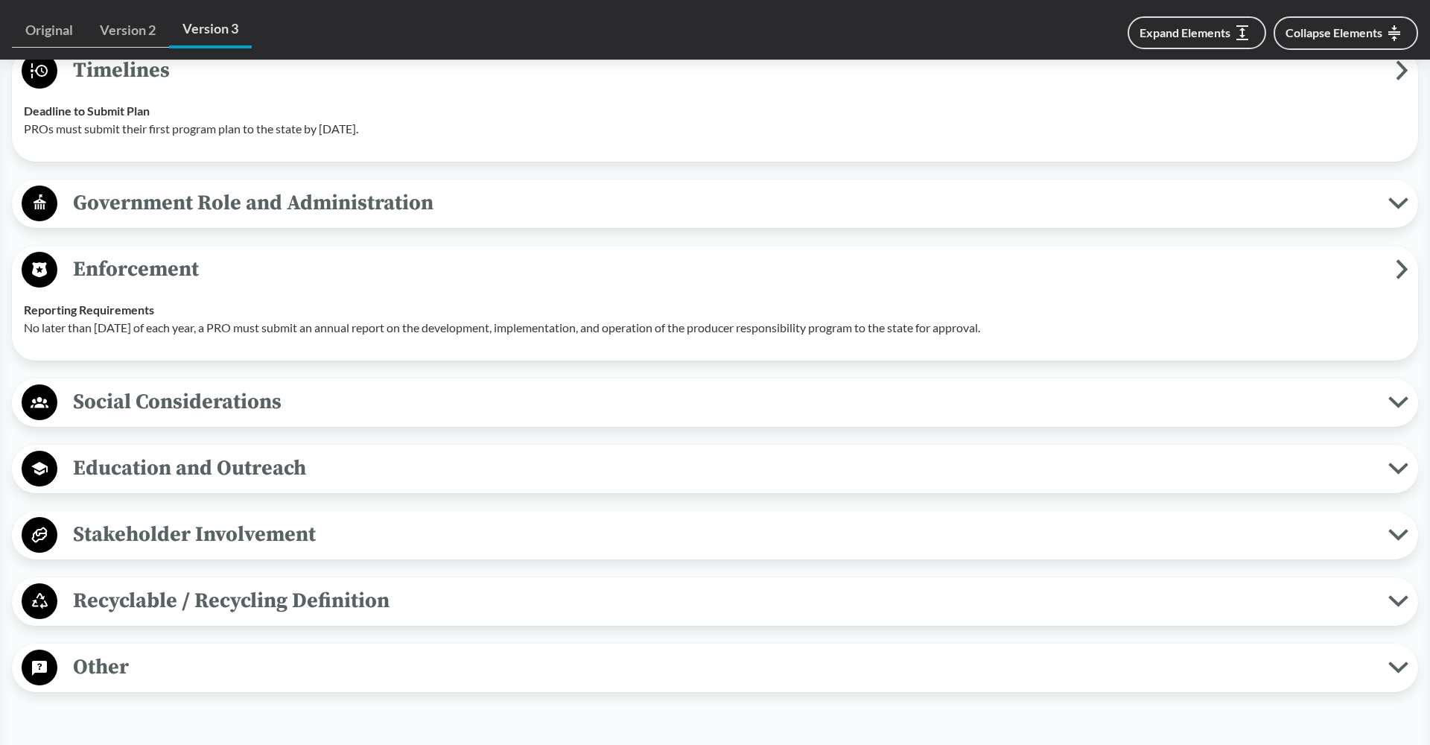
scroll to position [3450, 0]
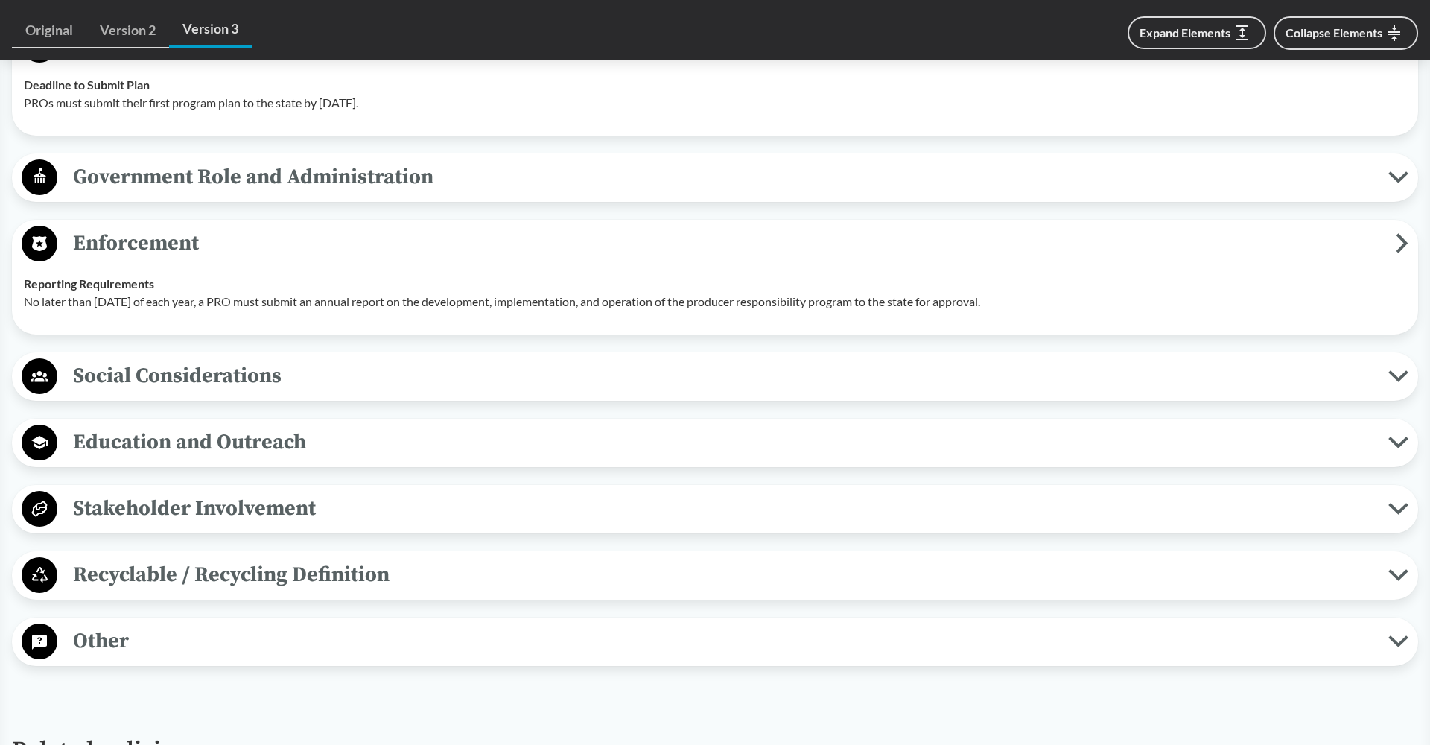
click at [292, 392] on span "Social Considerations" at bounding box center [722, 376] width 1331 height 34
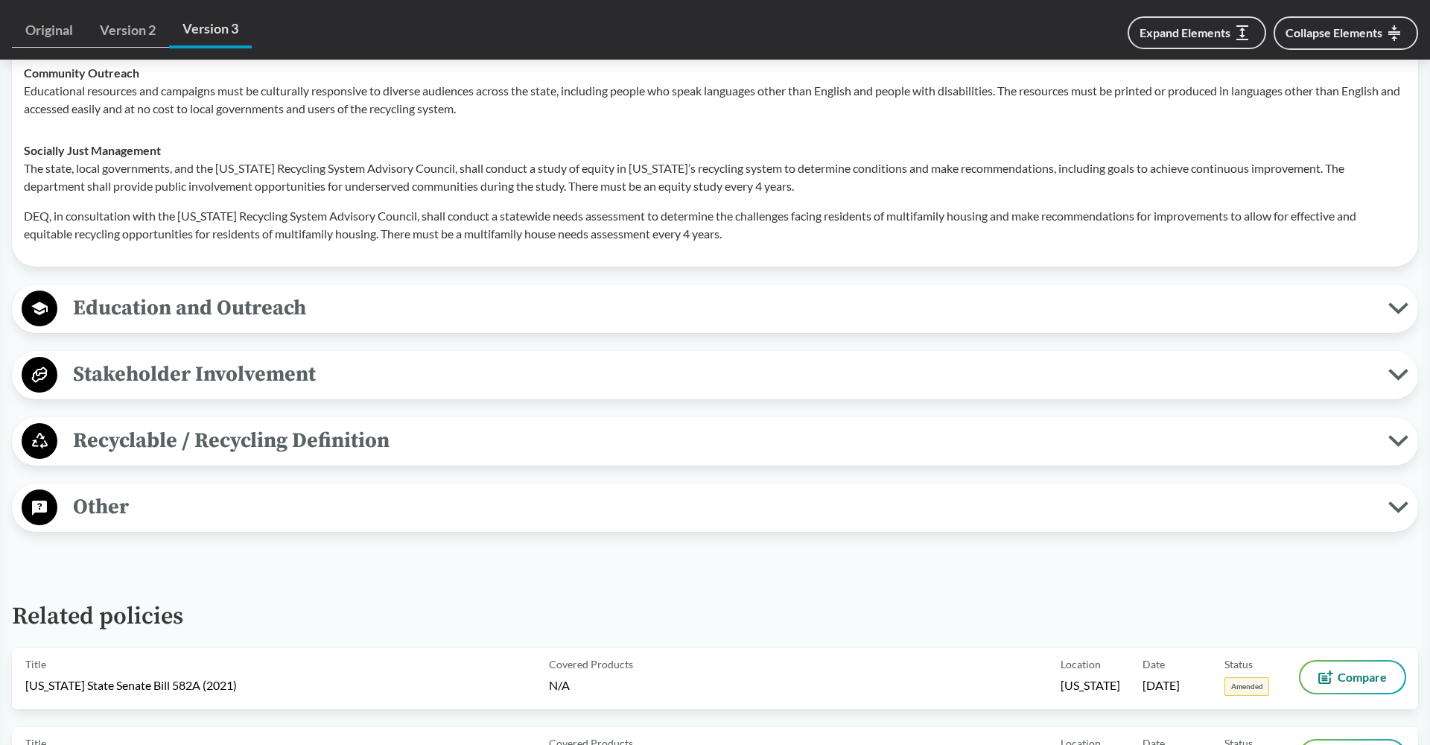
scroll to position [3856, 0]
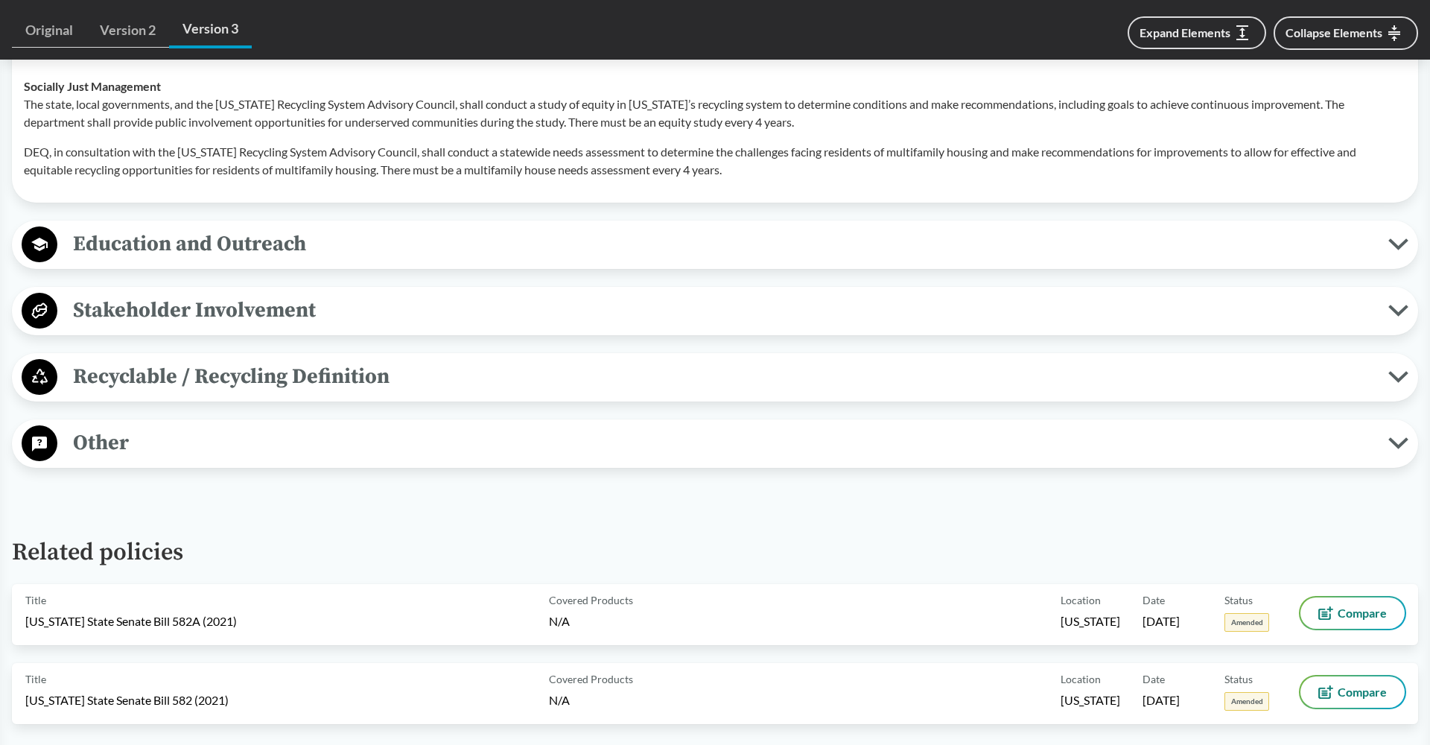
click at [303, 393] on span "Recyclable / Recycling Definition" at bounding box center [722, 377] width 1331 height 34
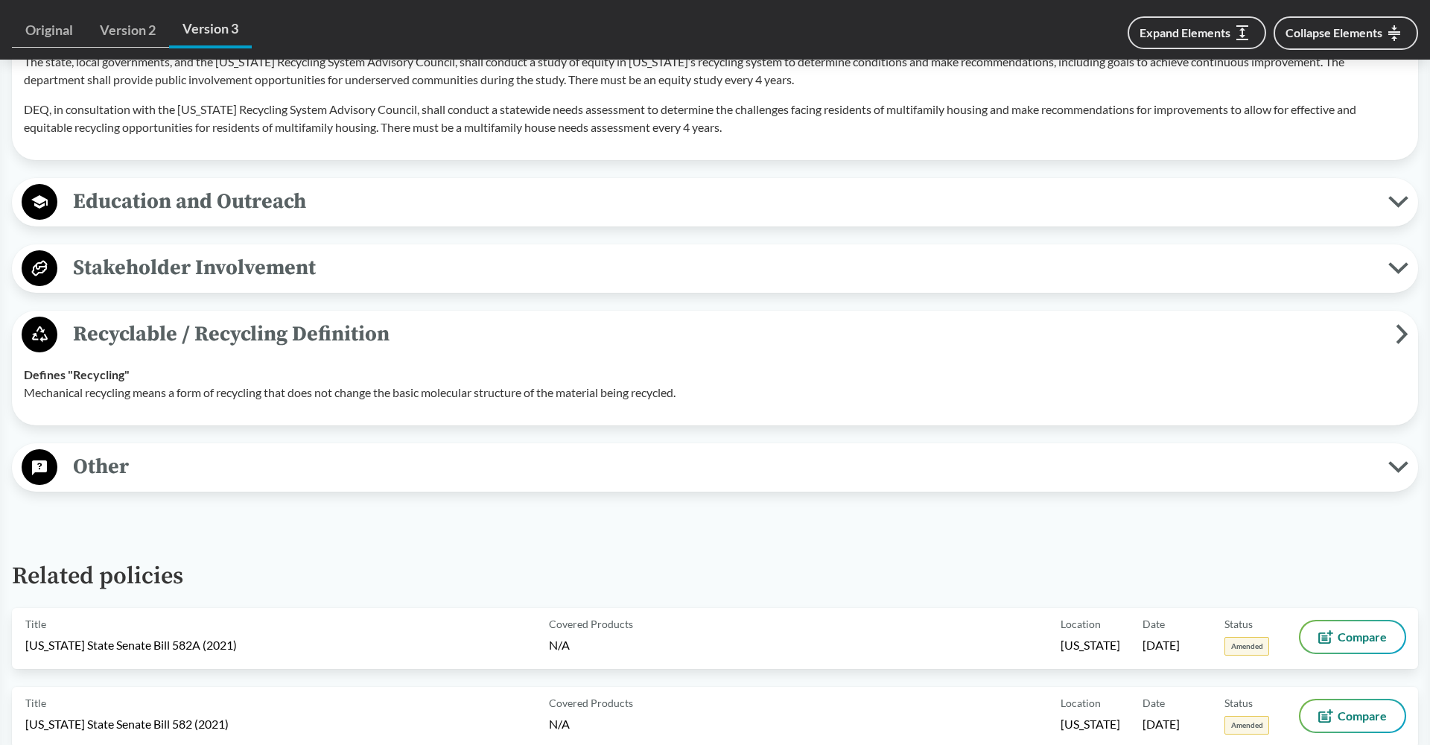
scroll to position [3907, 0]
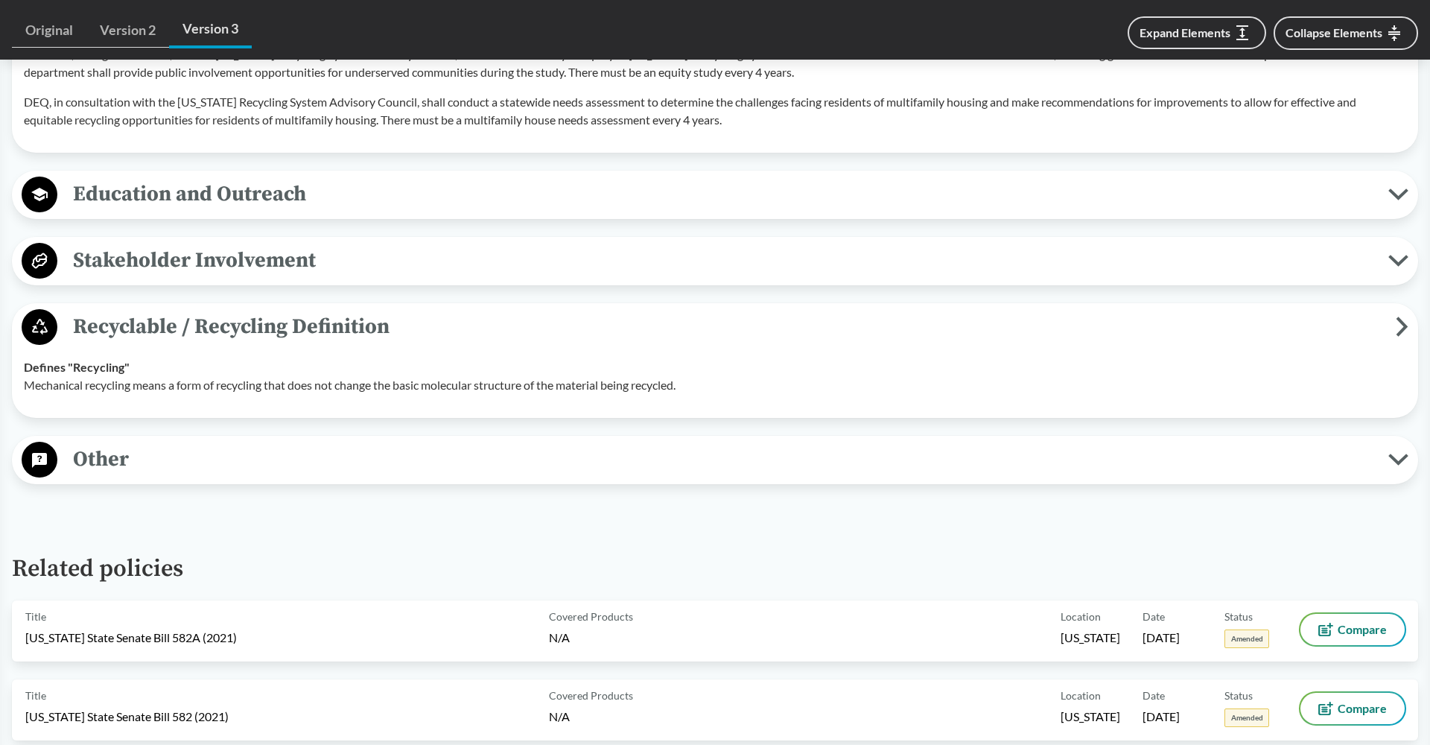
click at [212, 277] on span "Stakeholder Involvement" at bounding box center [722, 260] width 1331 height 34
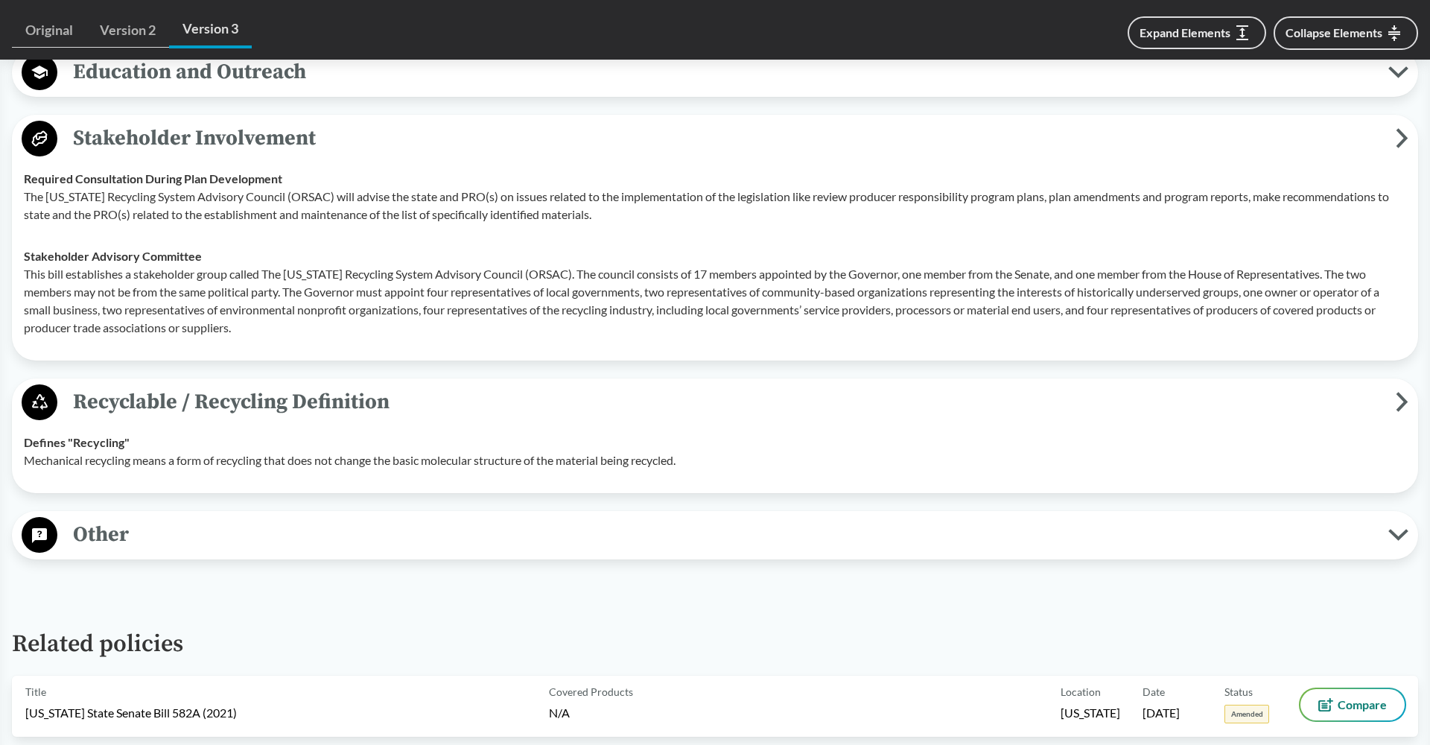
scroll to position [4151, 0]
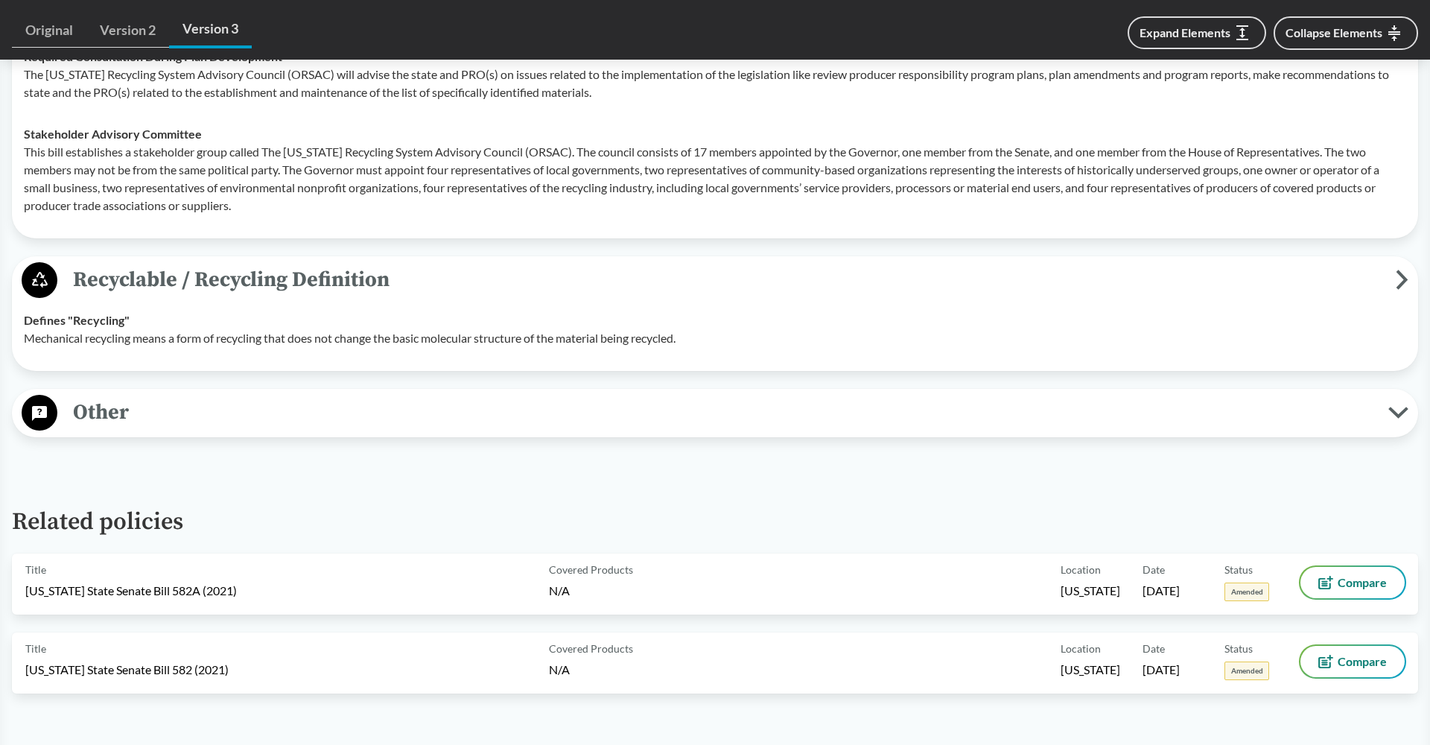
click at [308, 429] on span "Other" at bounding box center [722, 412] width 1331 height 34
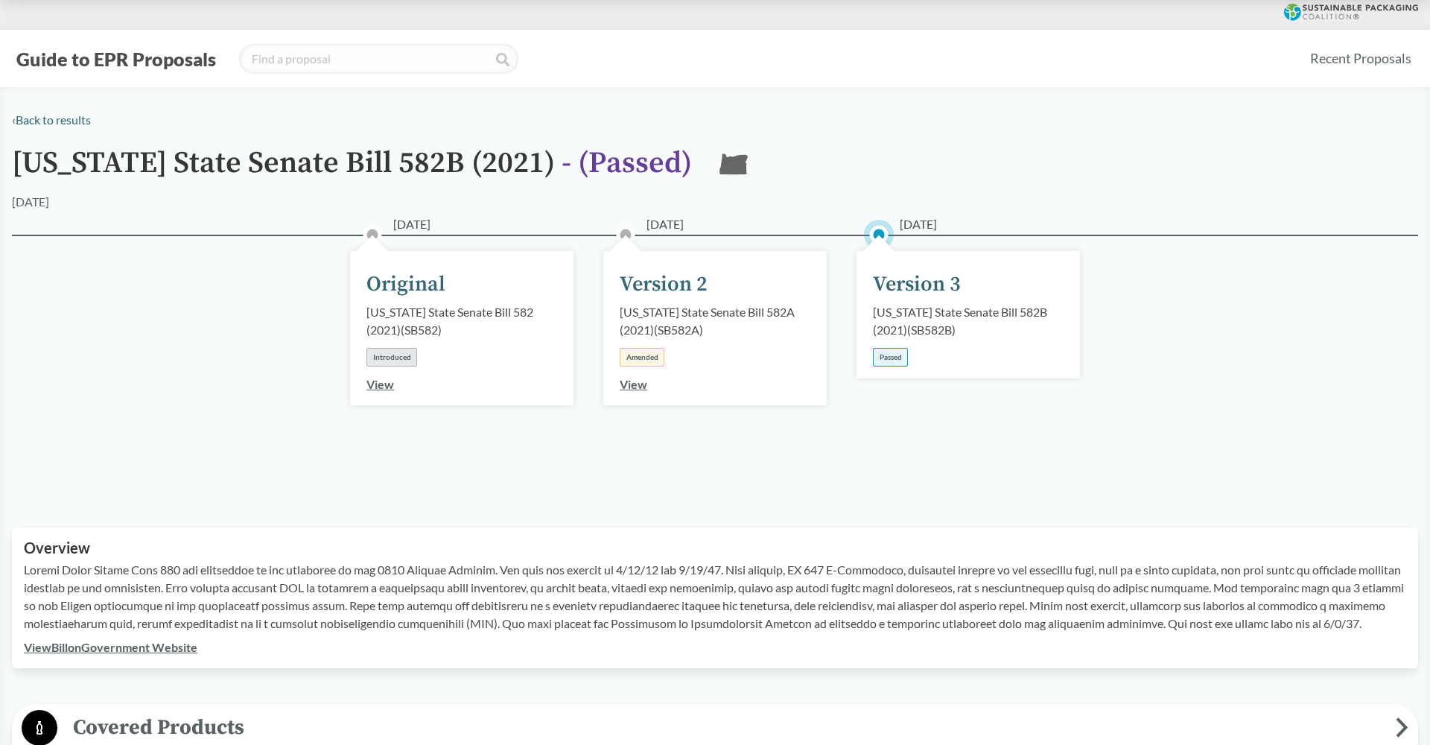
scroll to position [0, 0]
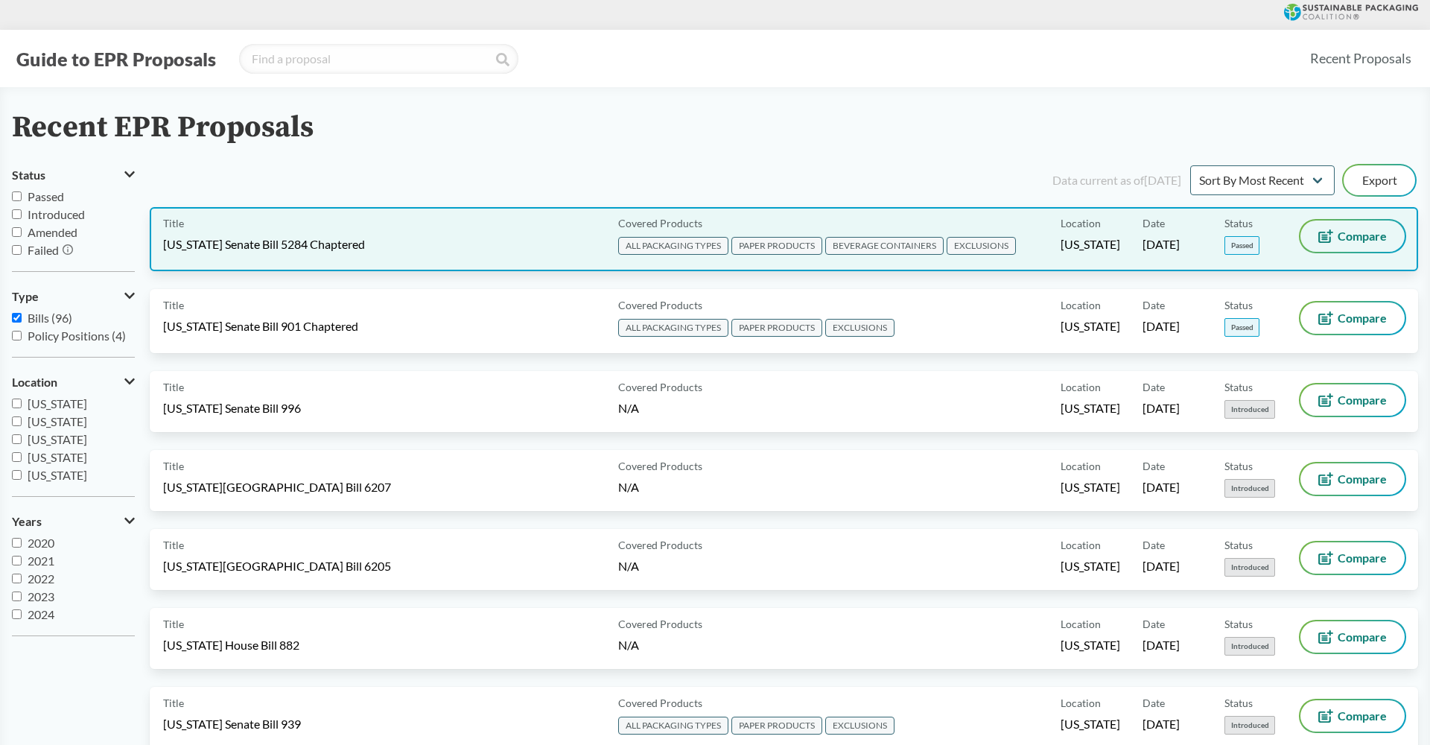
click at [1325, 248] on button "Compare" at bounding box center [1352, 235] width 104 height 31
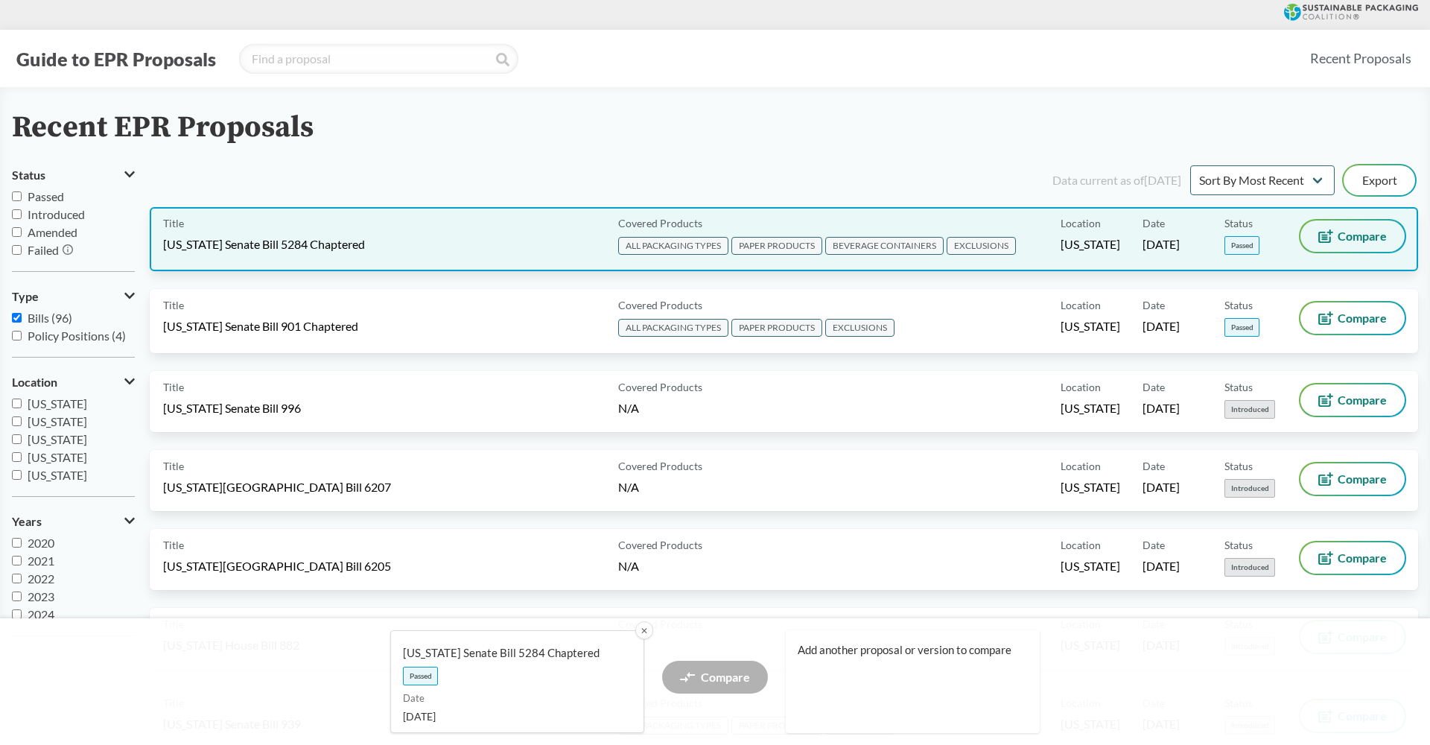
click at [1346, 238] on span "Compare" at bounding box center [1361, 236] width 49 height 12
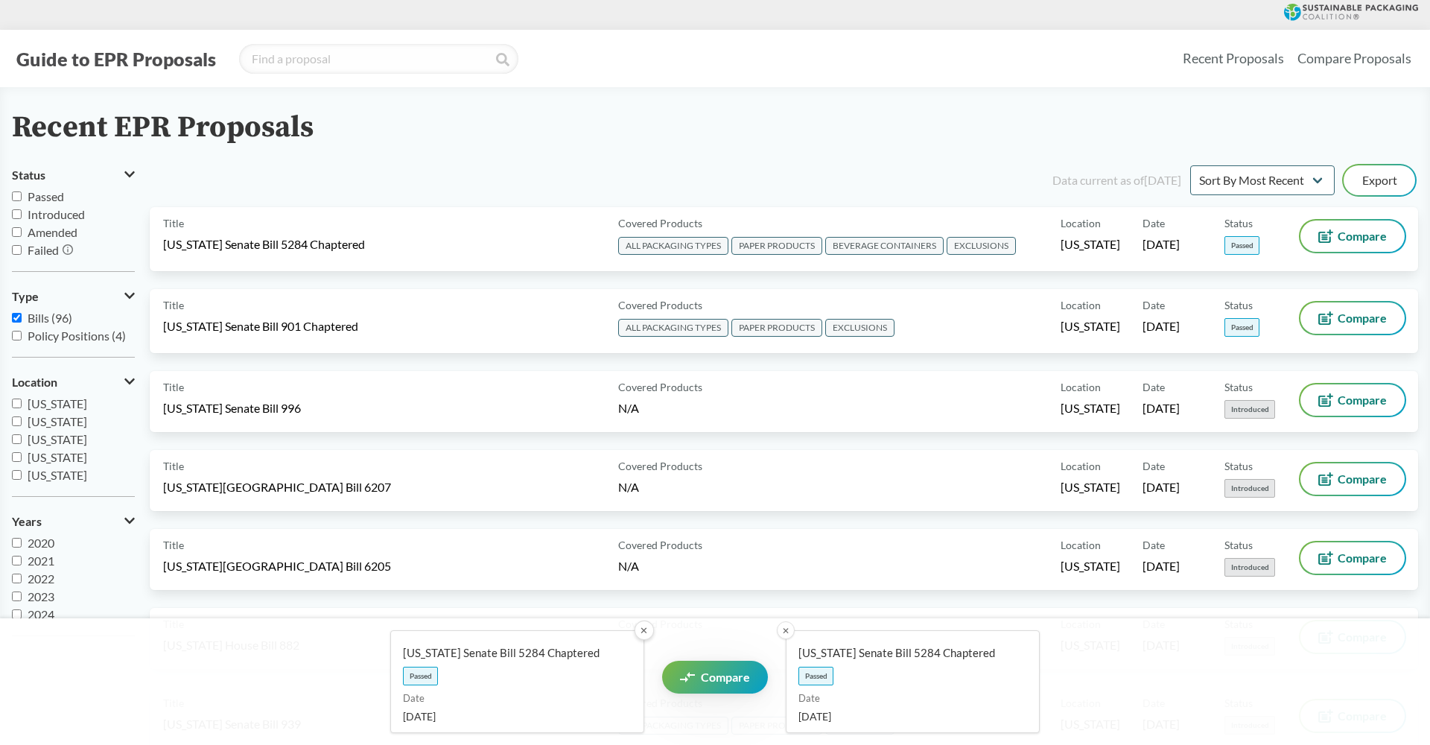
click at [645, 635] on button "✕" at bounding box center [643, 629] width 19 height 19
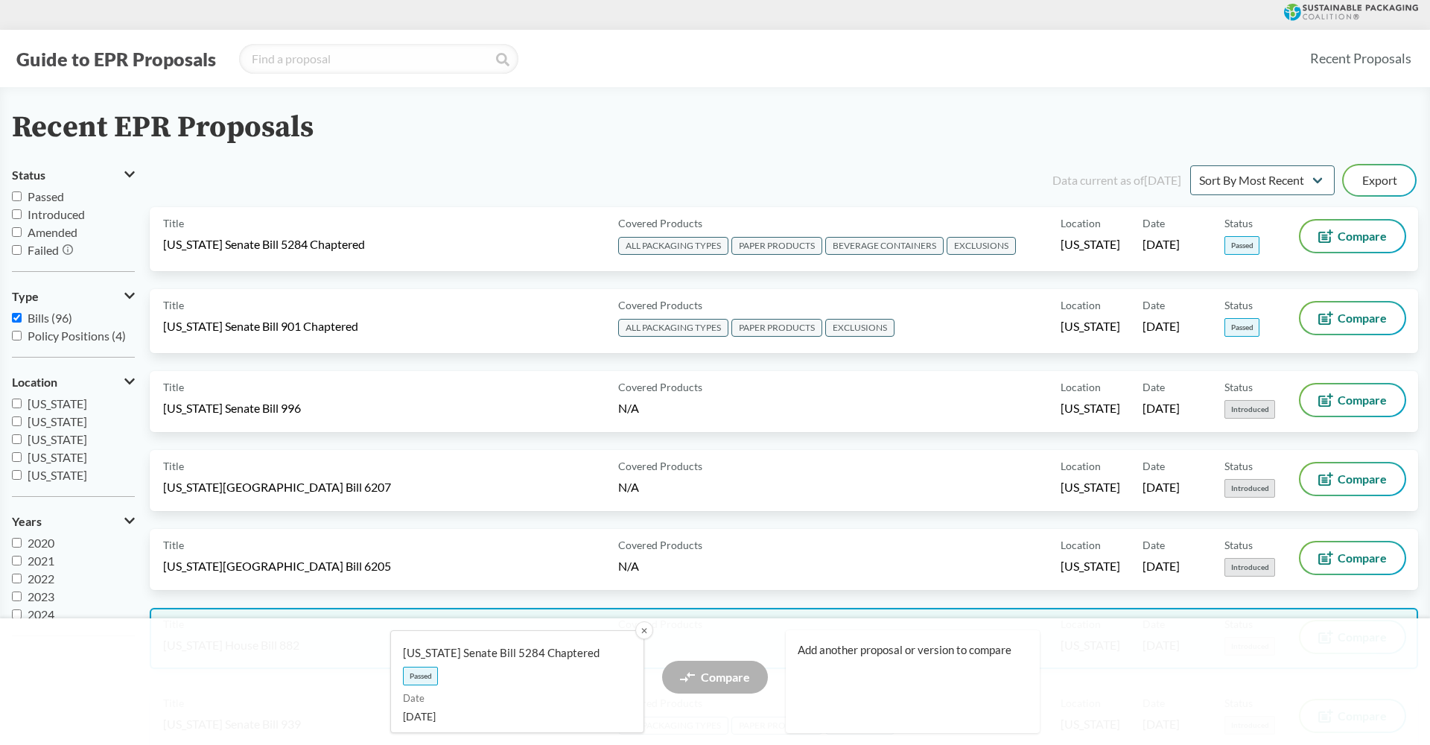
click at [642, 631] on button "✕" at bounding box center [644, 630] width 18 height 18
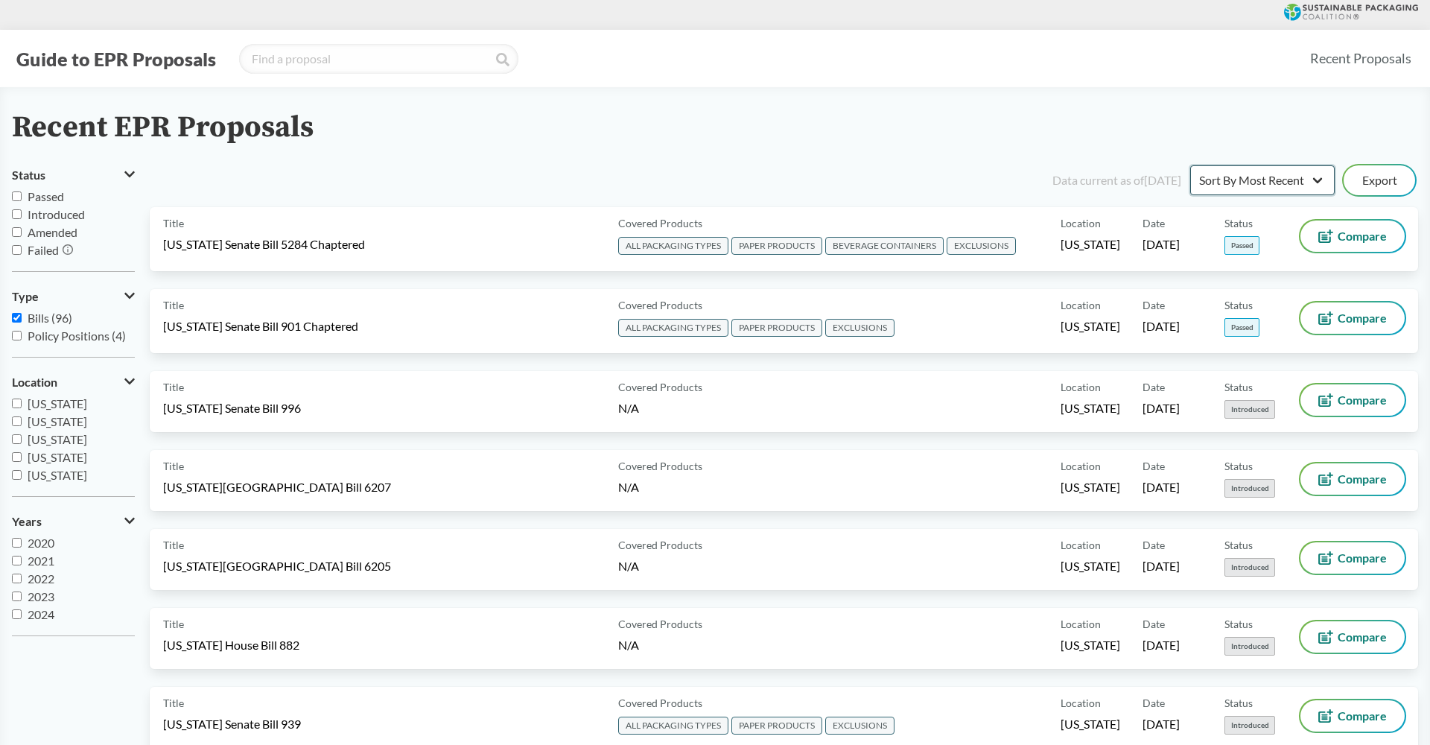
select select "Sort By Status"
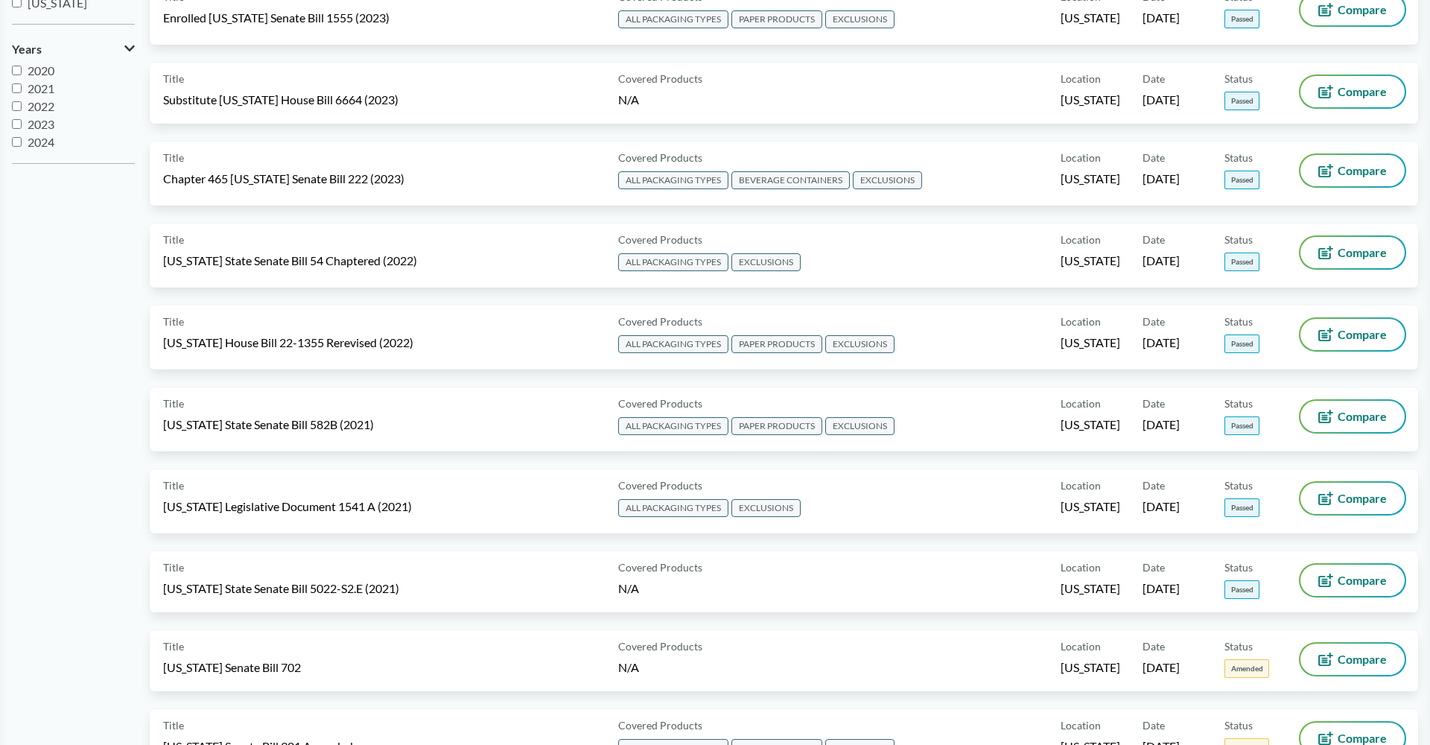
scroll to position [561, 0]
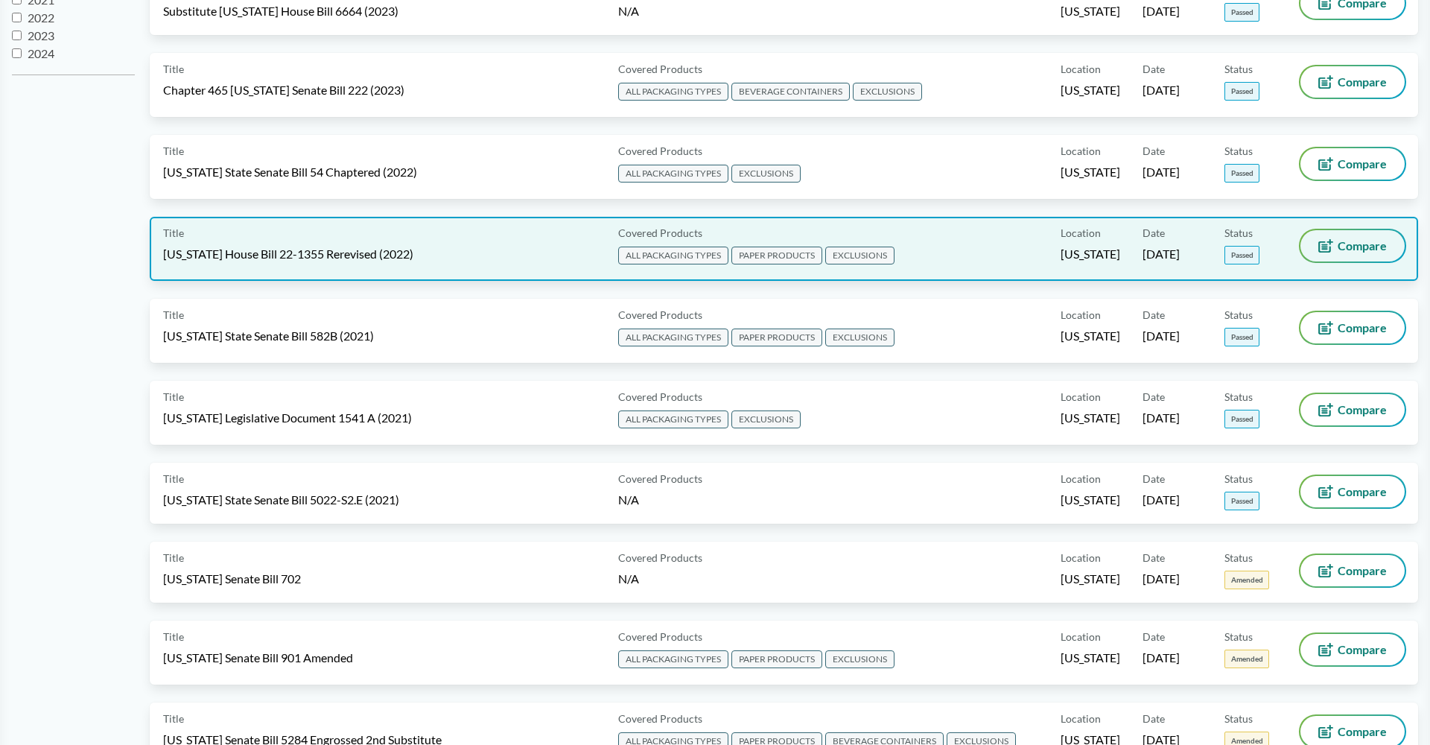
click at [1364, 247] on span "Compare" at bounding box center [1361, 246] width 49 height 12
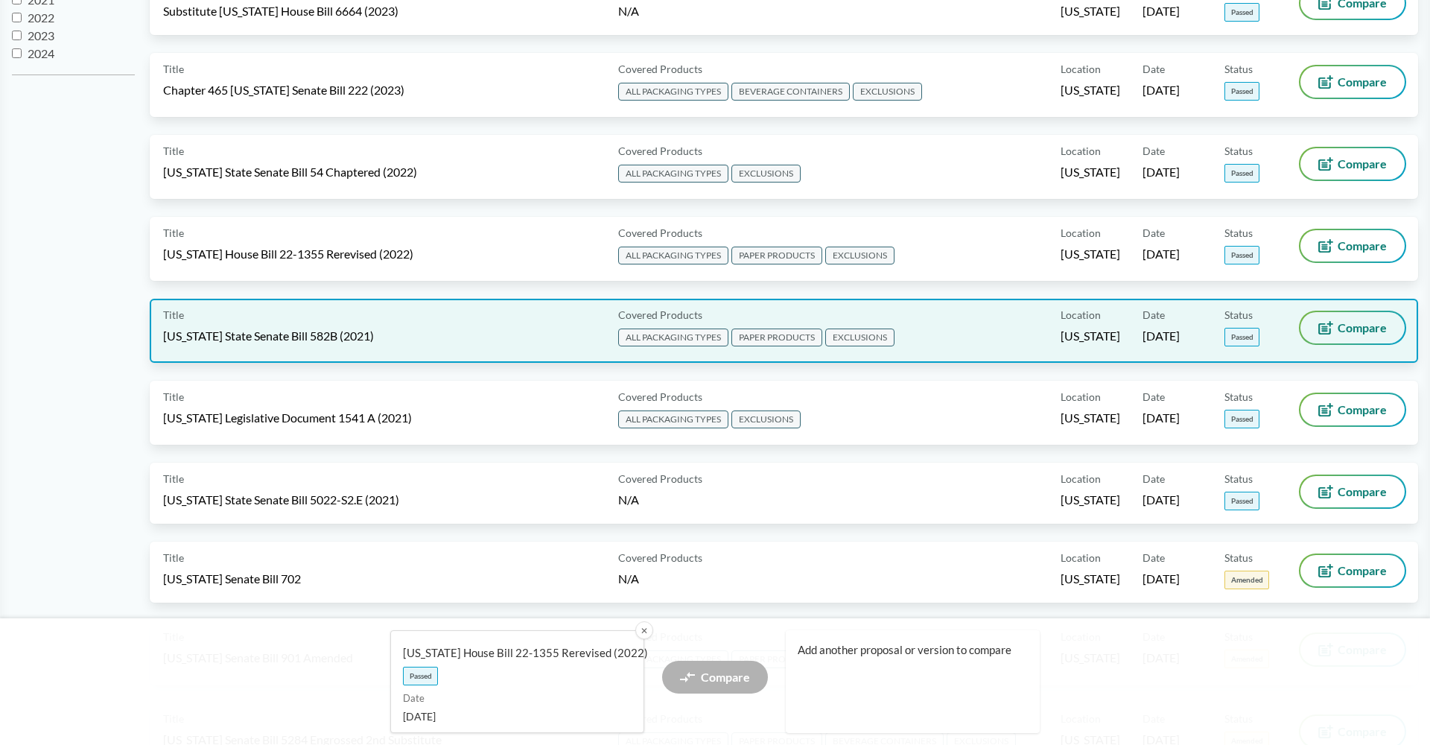
click at [1351, 332] on span "Compare" at bounding box center [1361, 328] width 49 height 12
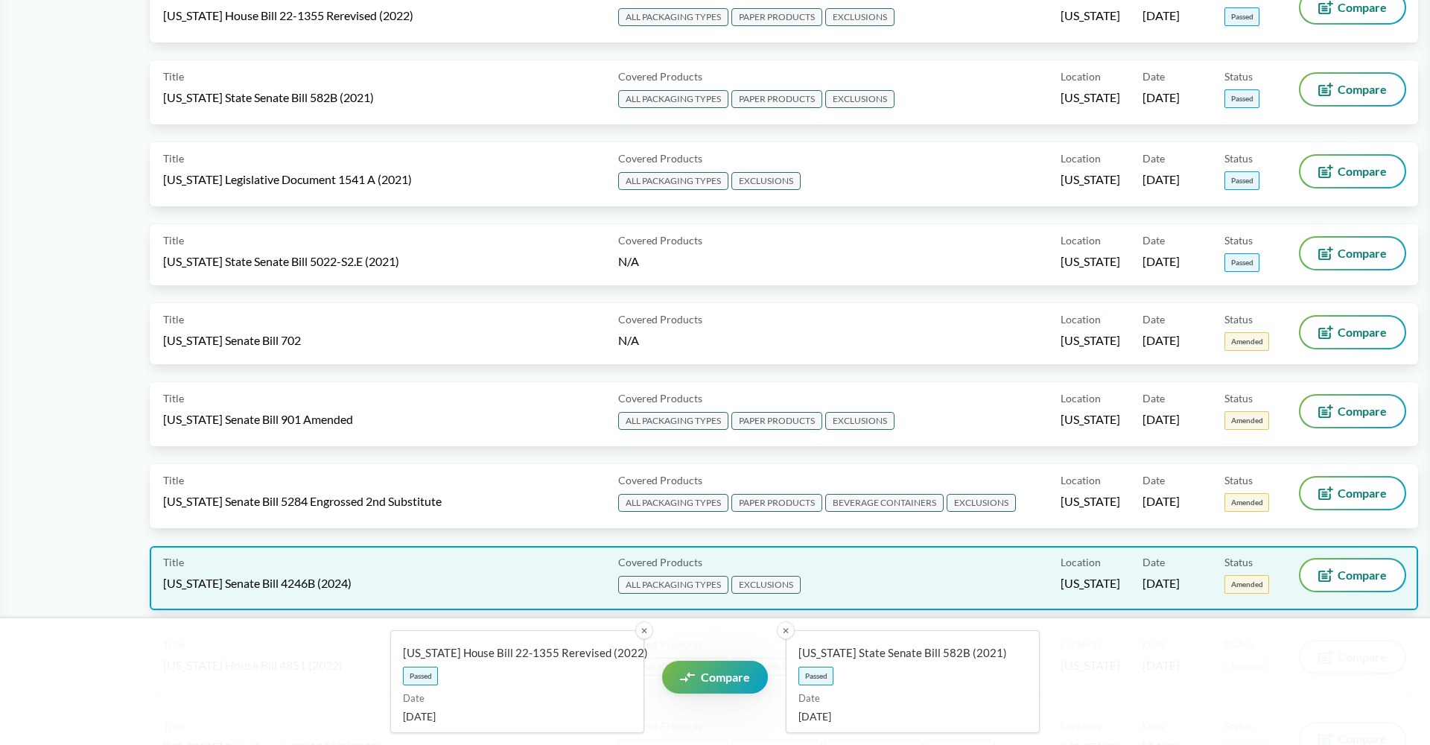
scroll to position [842, 0]
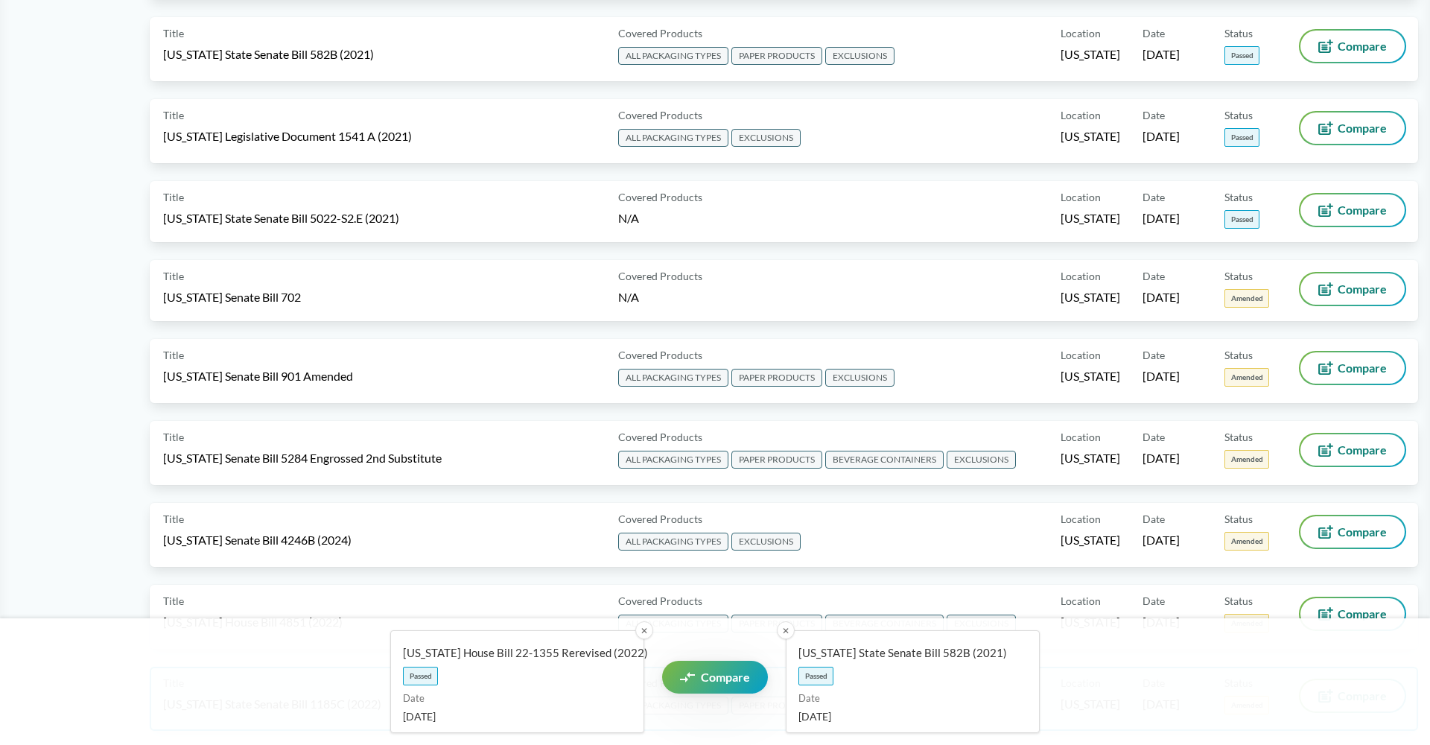
click at [722, 674] on span "Compare" at bounding box center [725, 677] width 49 height 12
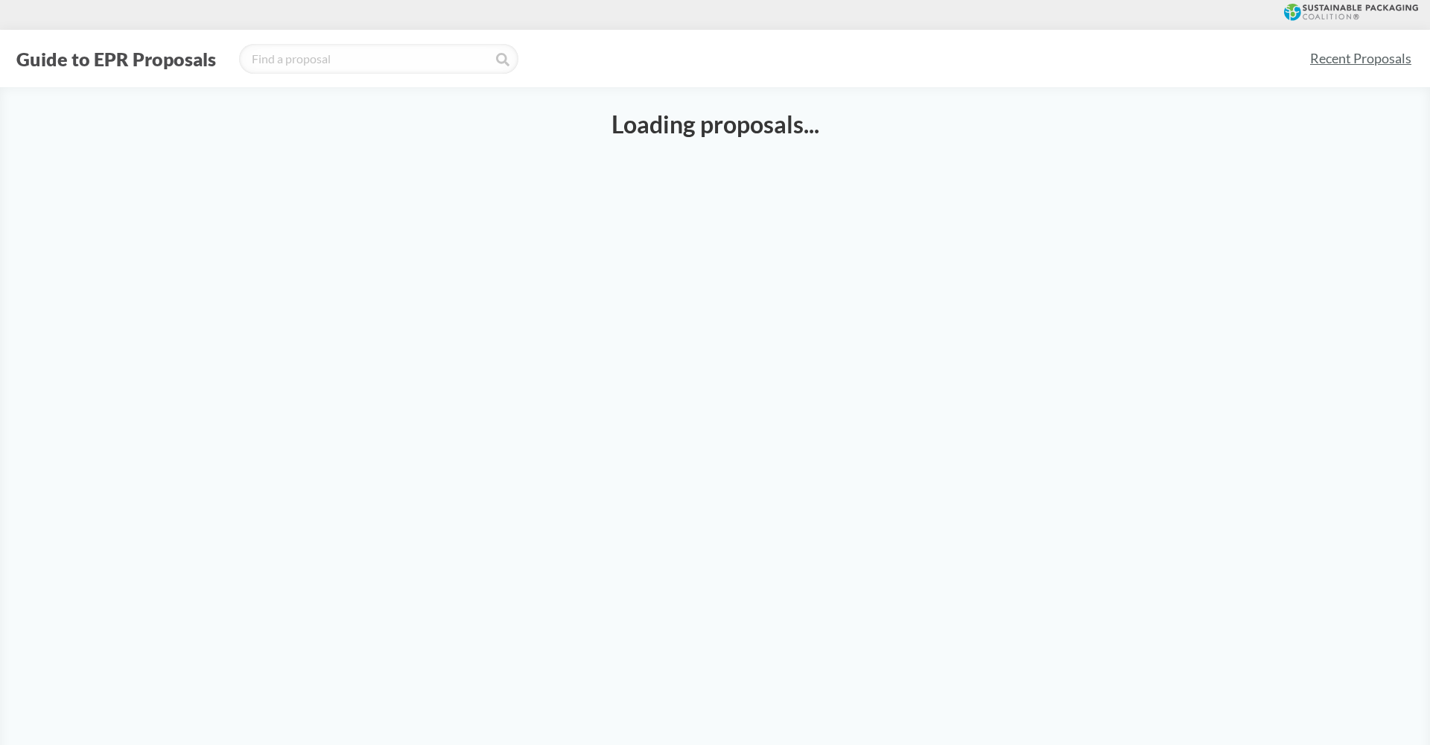
select select "SB582B"
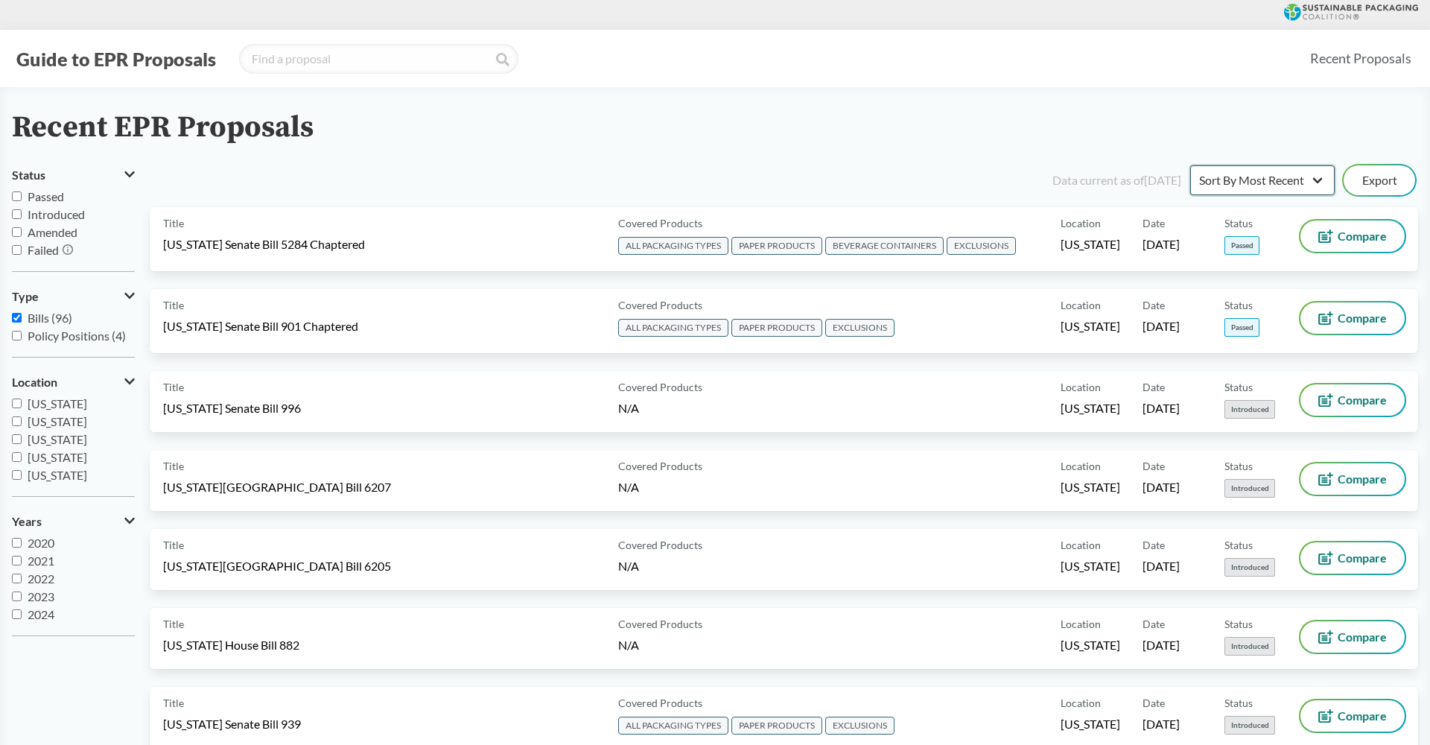
select select "Sort By Status"
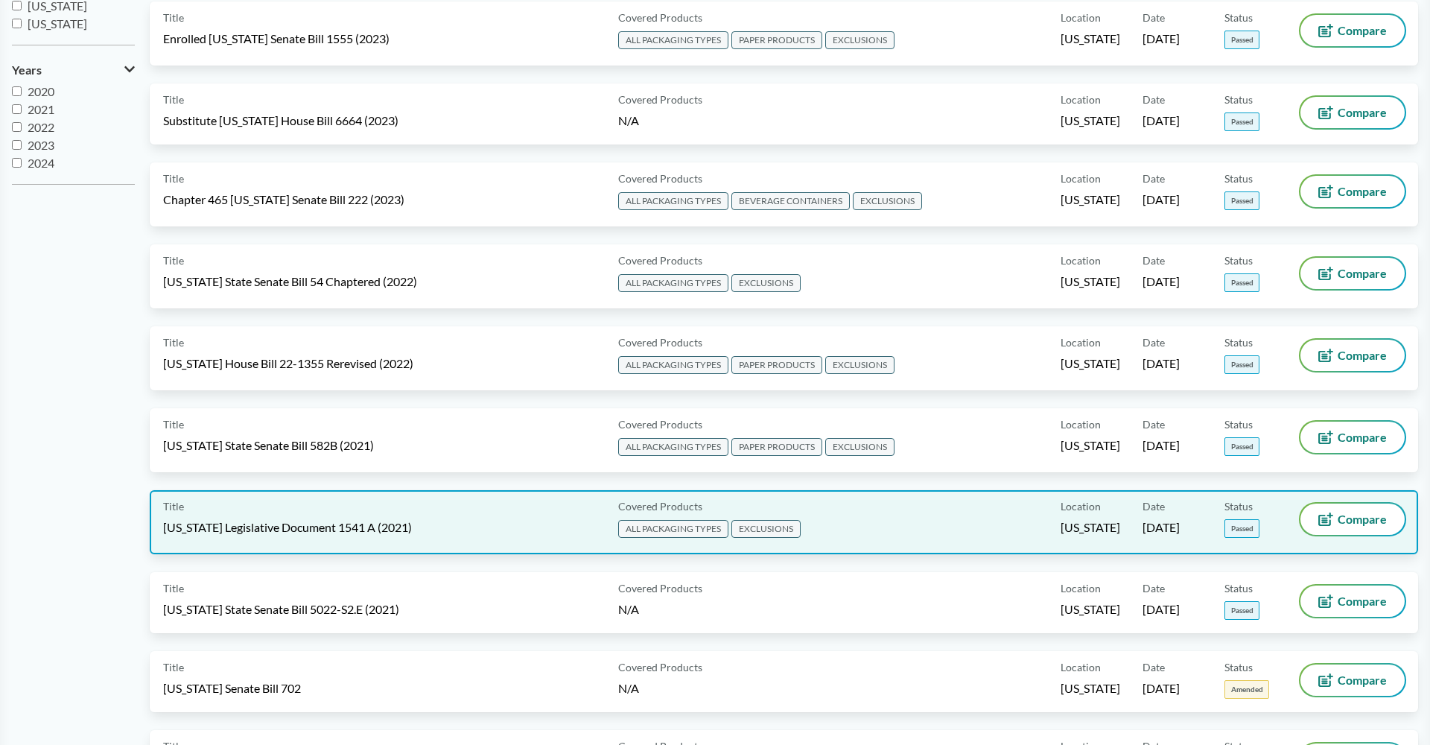
scroll to position [466, 0]
